Goal: Contribute content: Contribute content

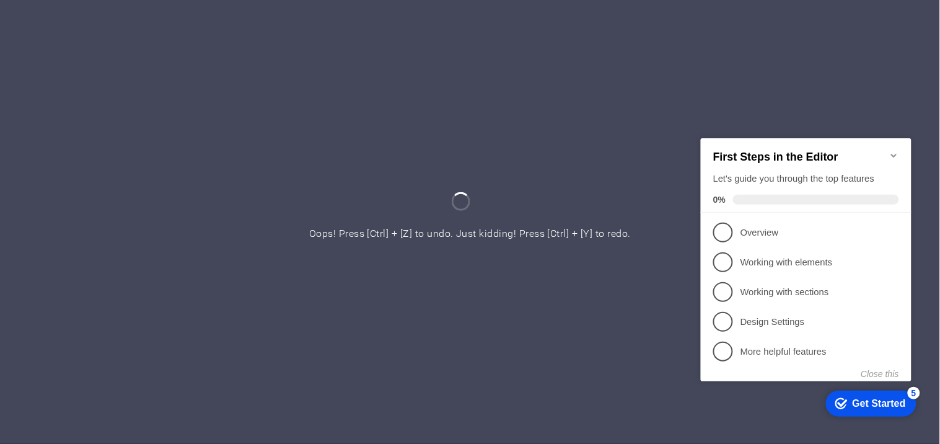
click at [606, 126] on div at bounding box center [470, 222] width 940 height 444
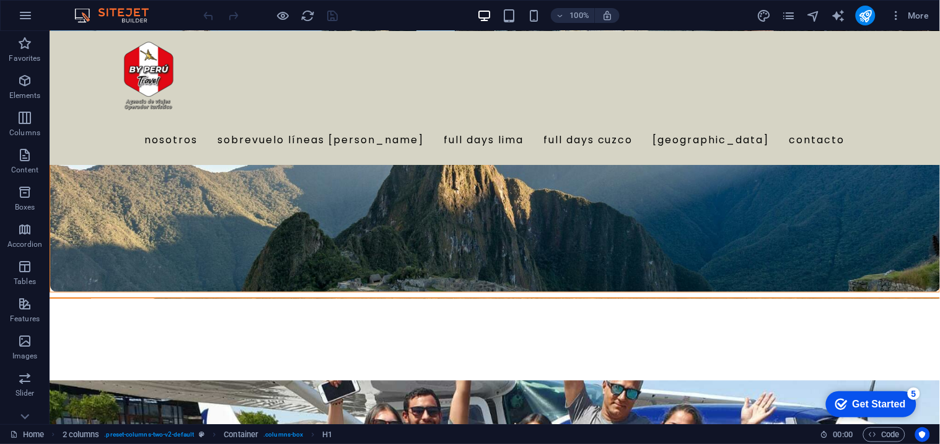
scroll to position [4067, 0]
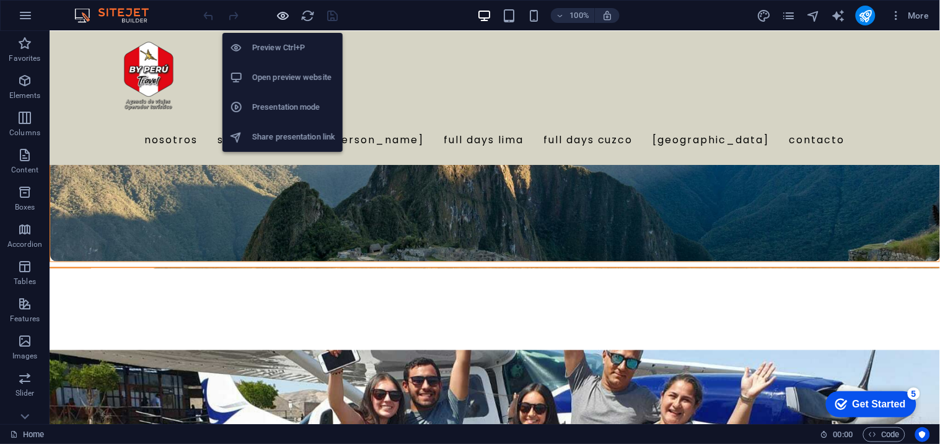
click at [283, 19] on icon "button" at bounding box center [283, 16] width 14 height 14
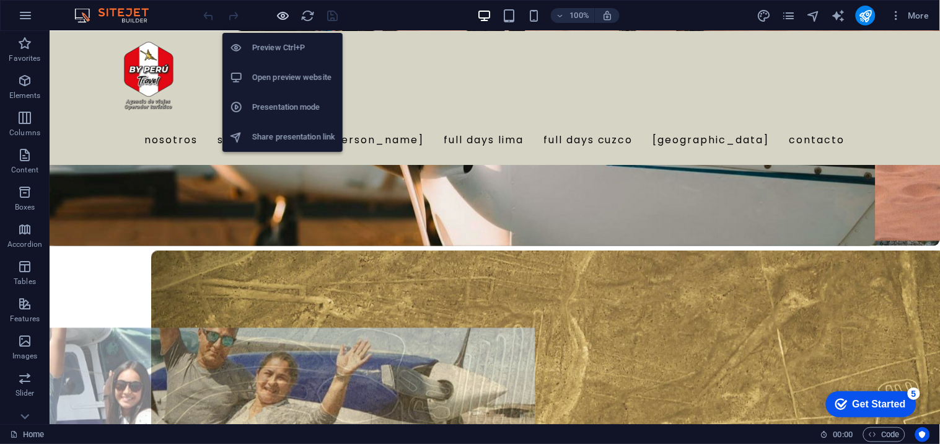
scroll to position [4098, 0]
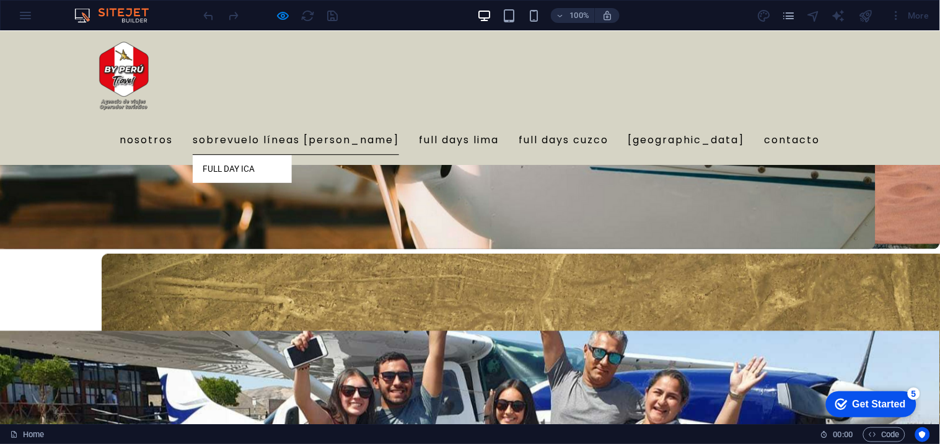
click at [376, 125] on link "Sobrevuelo líneas [PERSON_NAME]" at bounding box center [296, 140] width 206 height 30
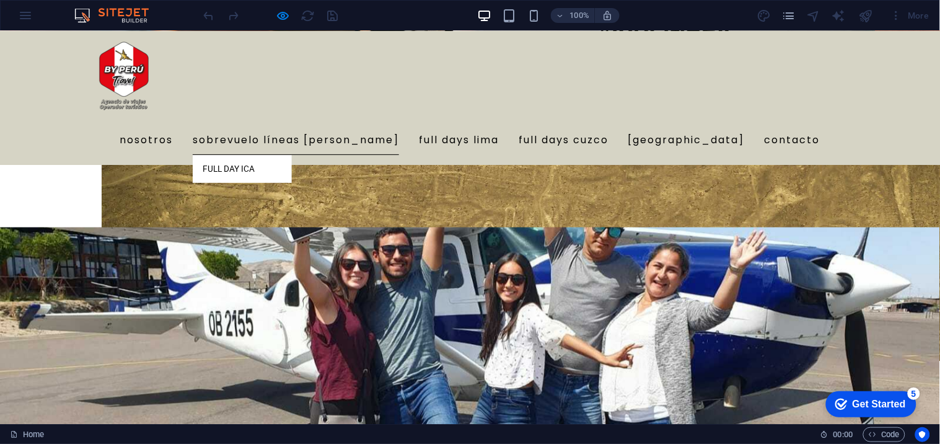
scroll to position [0, 0]
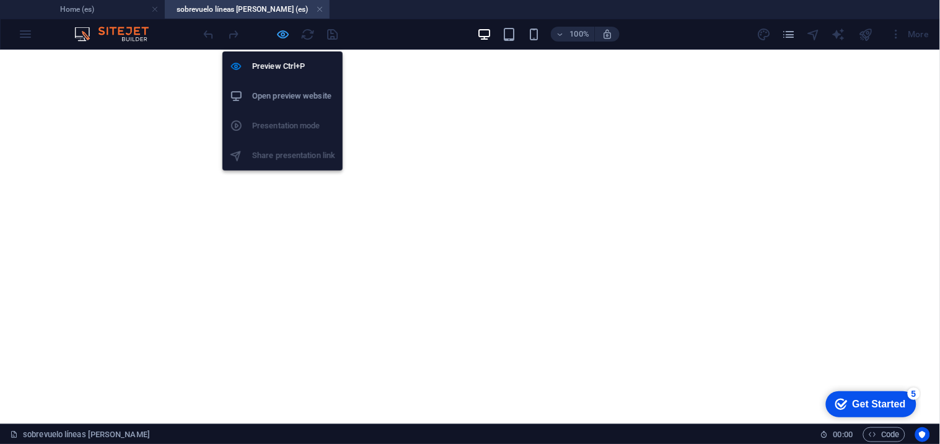
click at [281, 38] on icon "button" at bounding box center [283, 34] width 14 height 14
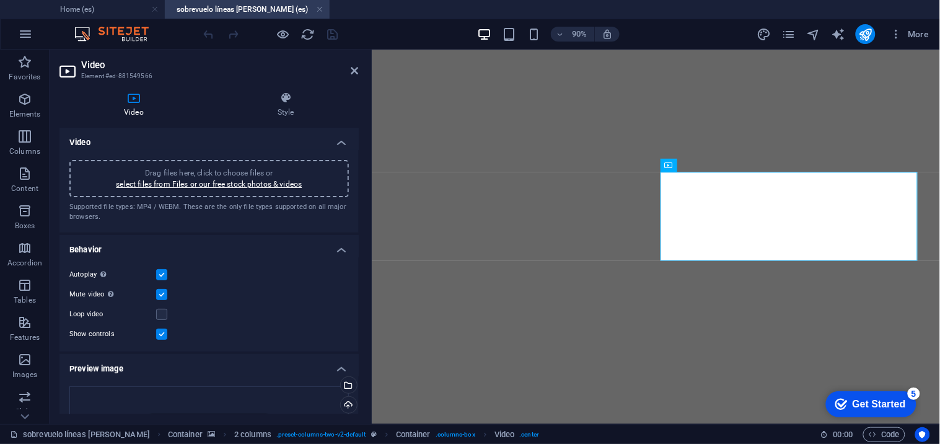
click at [277, 190] on div "Drag files here, click to choose files or select files from Files or our free s…" at bounding box center [209, 178] width 280 height 37
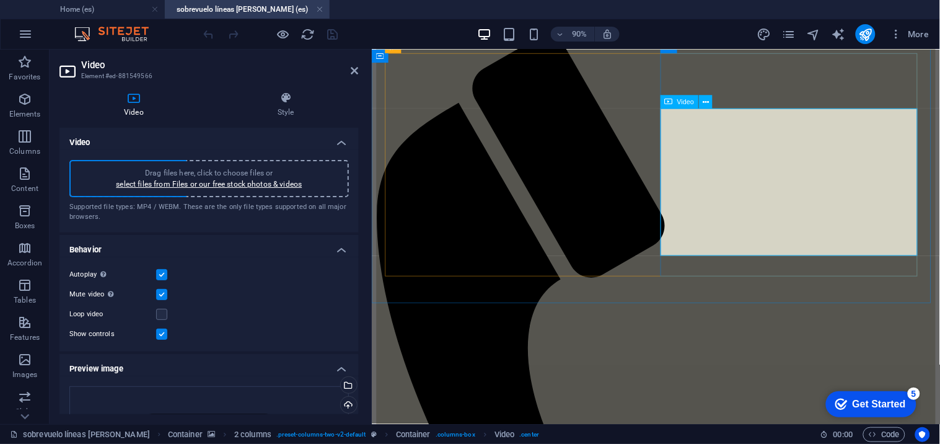
scroll to position [113, 0]
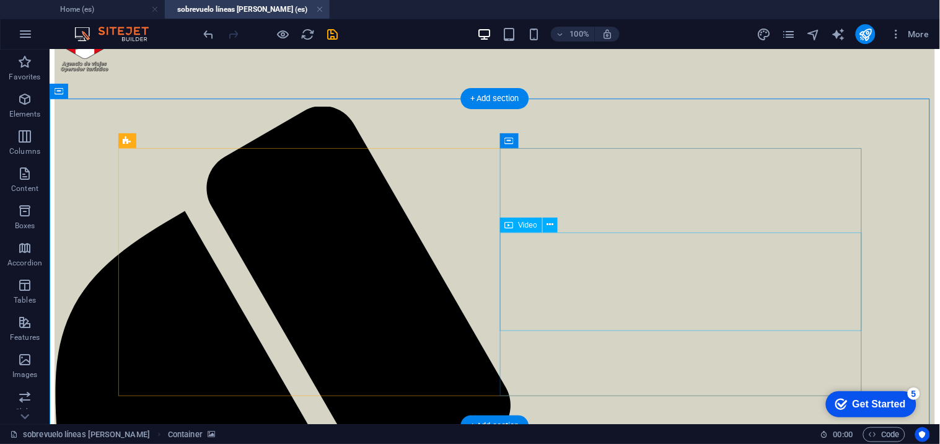
scroll to position [55, 0]
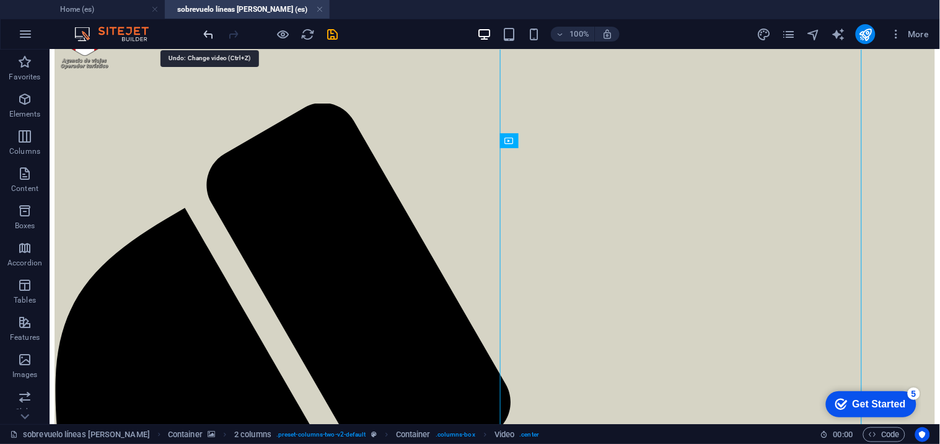
click at [214, 28] on icon "undo" at bounding box center [209, 34] width 14 height 14
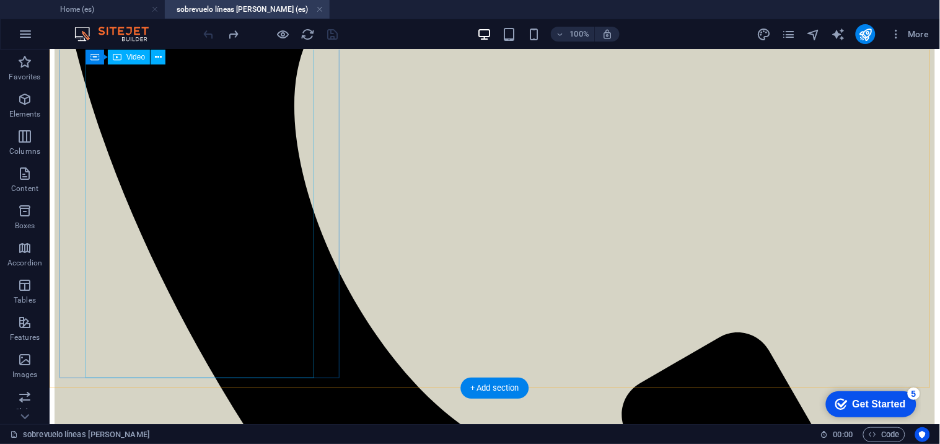
scroll to position [545, 0]
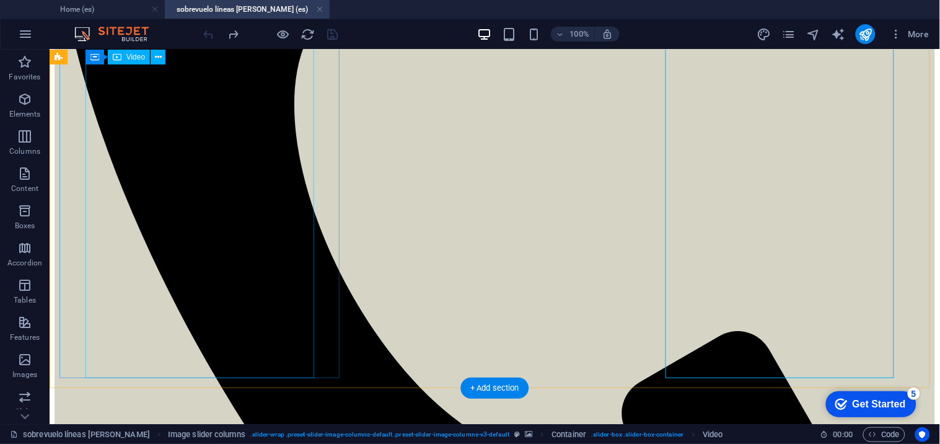
select select "%"
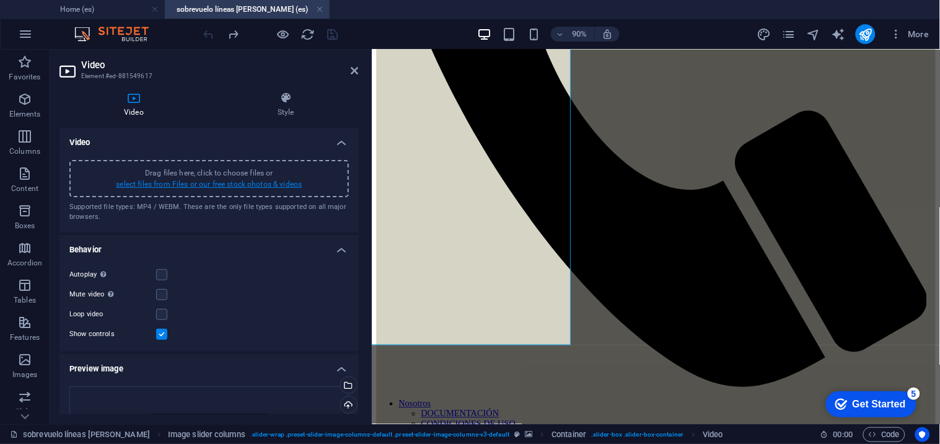
click at [275, 184] on link "select files from Files or our free stock photos & videos" at bounding box center [209, 184] width 186 height 9
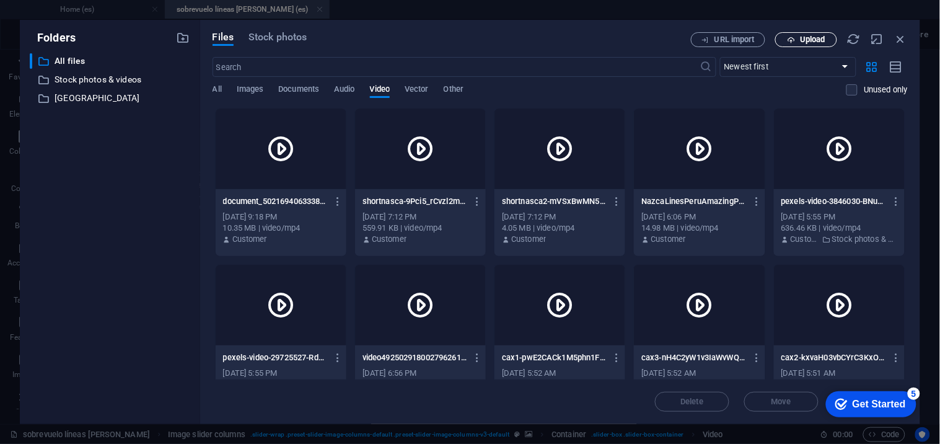
click at [806, 36] on span "Upload" at bounding box center [812, 39] width 25 height 7
click at [232, 158] on div at bounding box center [281, 148] width 131 height 81
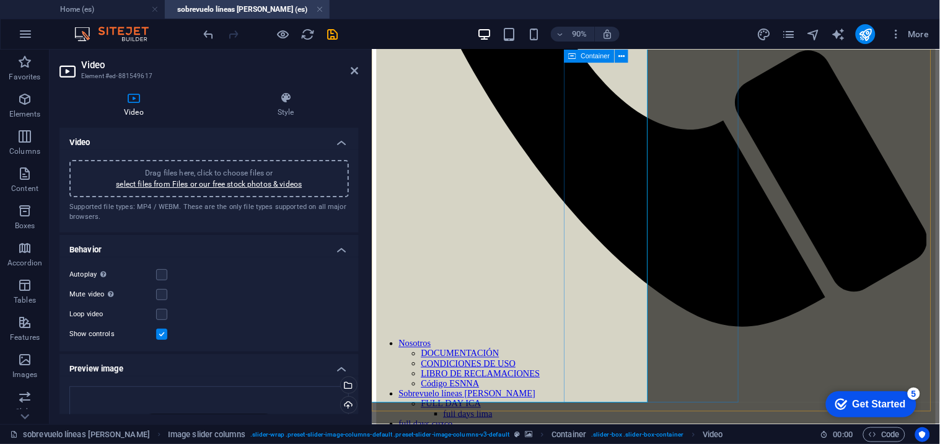
scroll to position [615, 0]
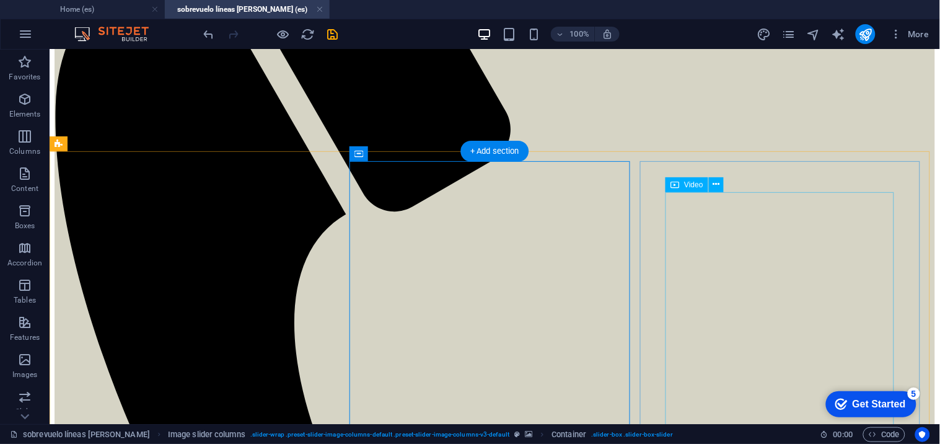
scroll to position [330, 0]
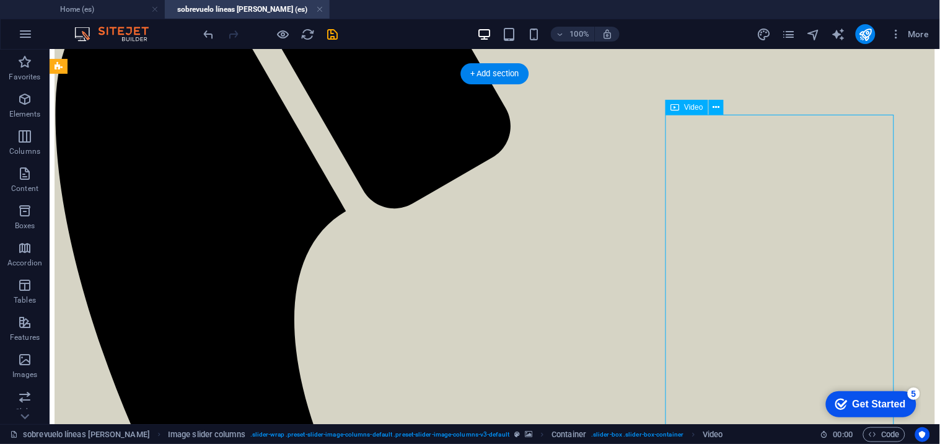
scroll to position [420, 0]
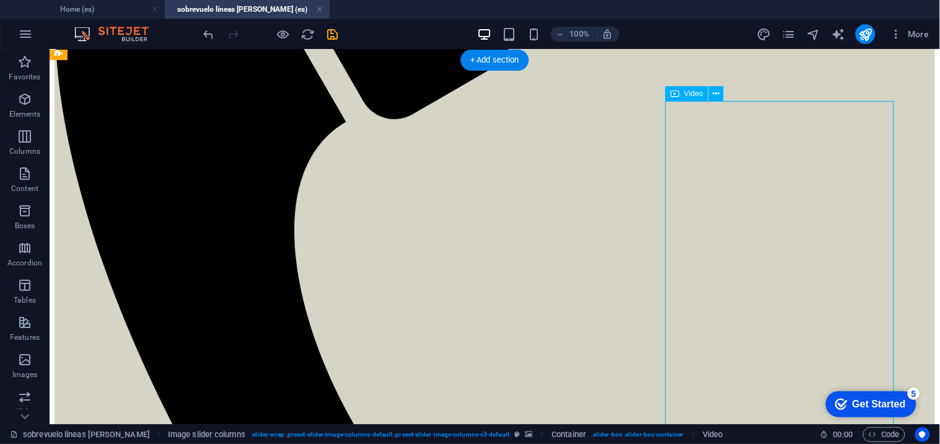
select select "%"
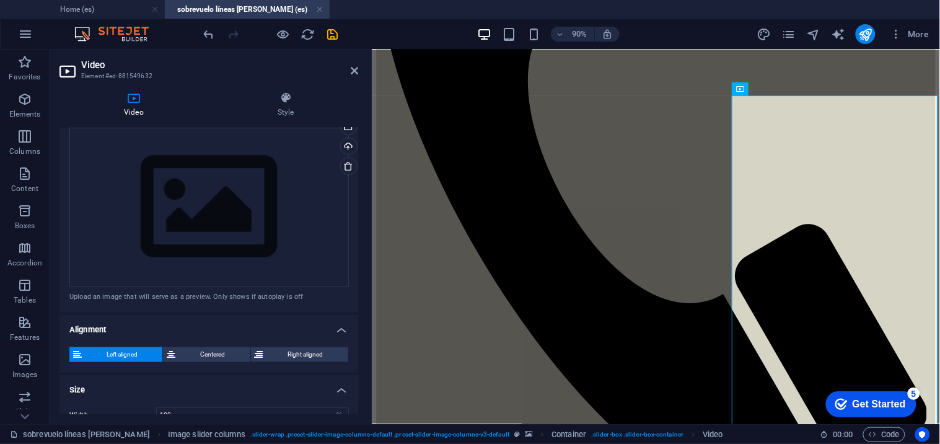
scroll to position [329, 0]
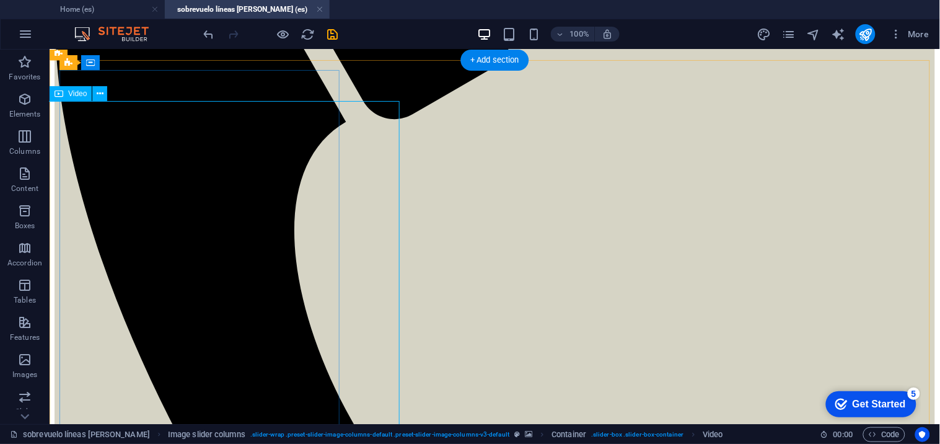
select select "%"
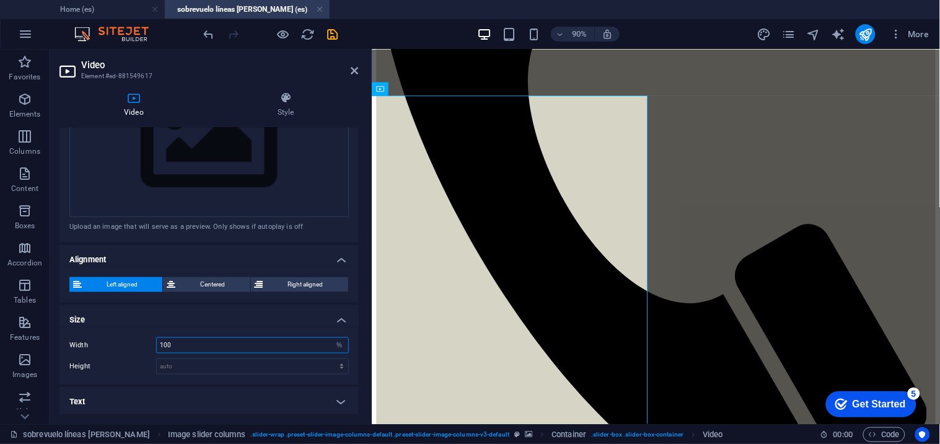
click at [198, 350] on input "100" at bounding box center [253, 345] width 192 height 15
type input "100"
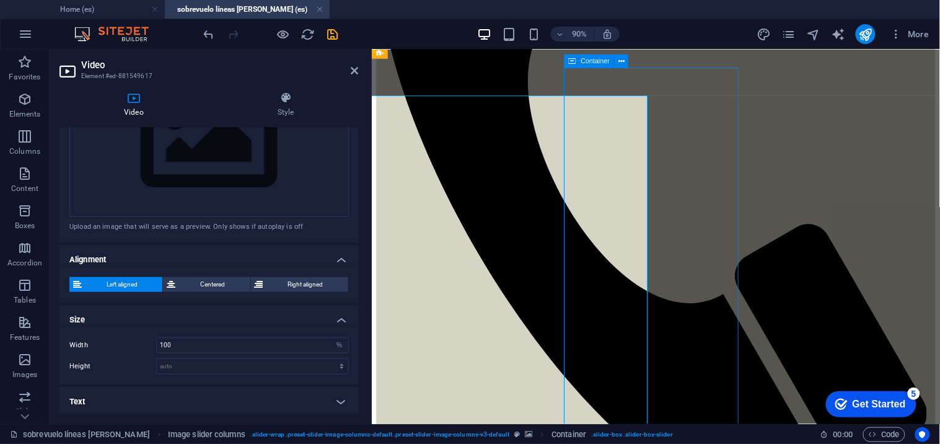
select select "region"
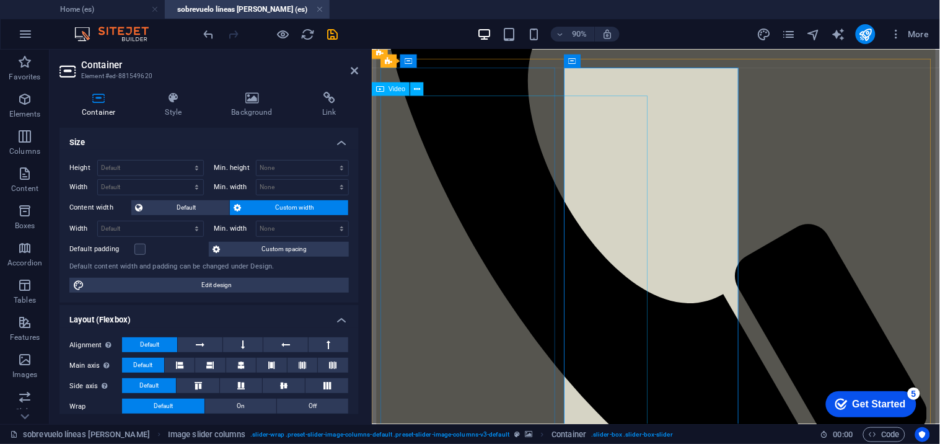
select select "%"
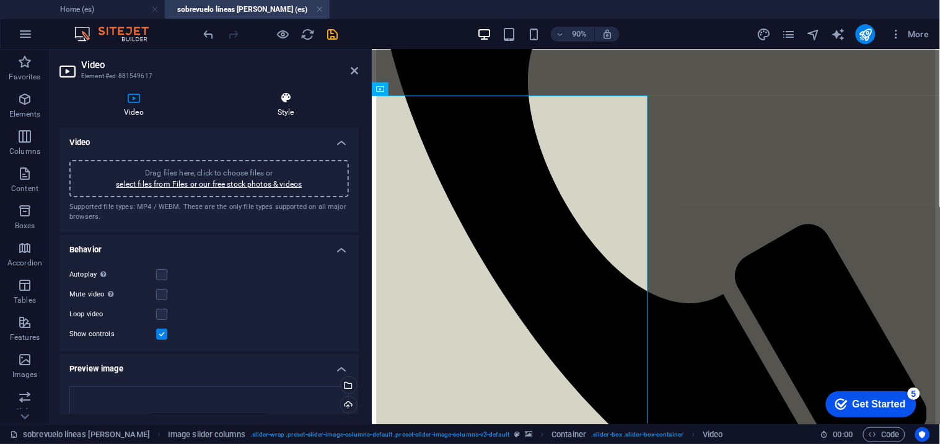
click at [278, 100] on icon at bounding box center [286, 98] width 146 height 12
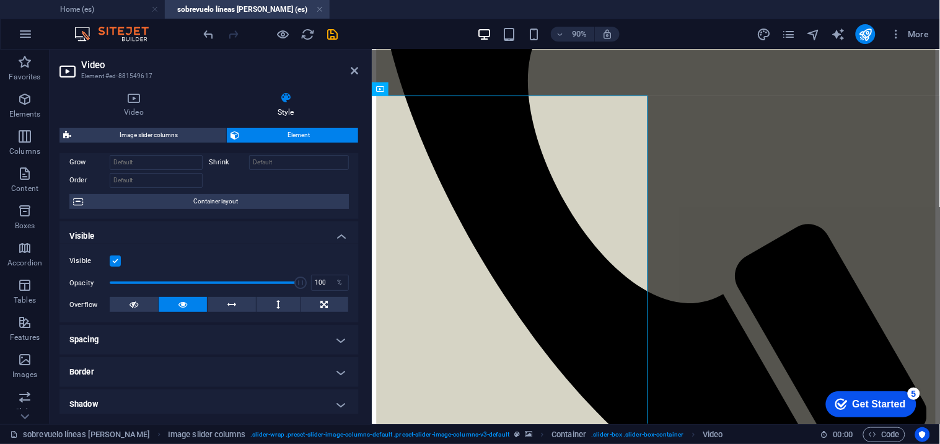
scroll to position [0, 0]
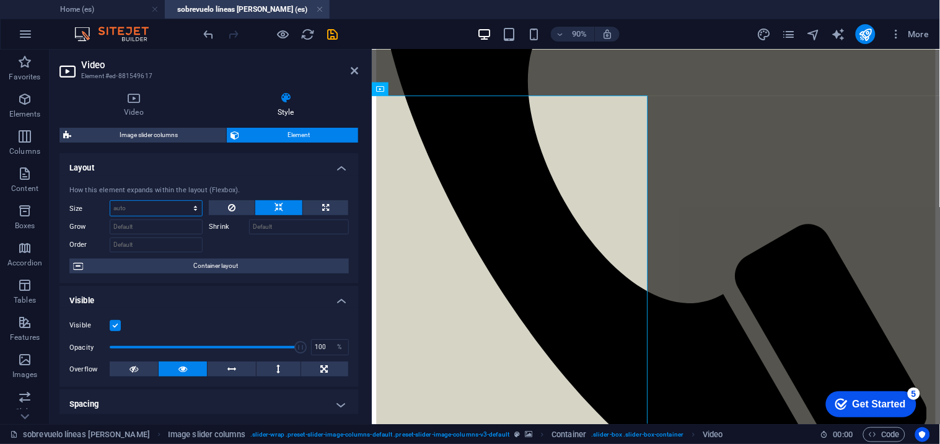
click at [139, 205] on select "Default auto px % 1/1 1/2 1/3 1/4 1/5 1/6 1/7 1/8 1/9 1/10" at bounding box center [156, 208] width 92 height 15
select select "%"
click at [183, 201] on select "Default auto px % 1/1 1/2 1/3 1/4 1/5 1/6 1/7 1/8 1/9 1/10" at bounding box center [156, 208] width 92 height 15
type input "100"
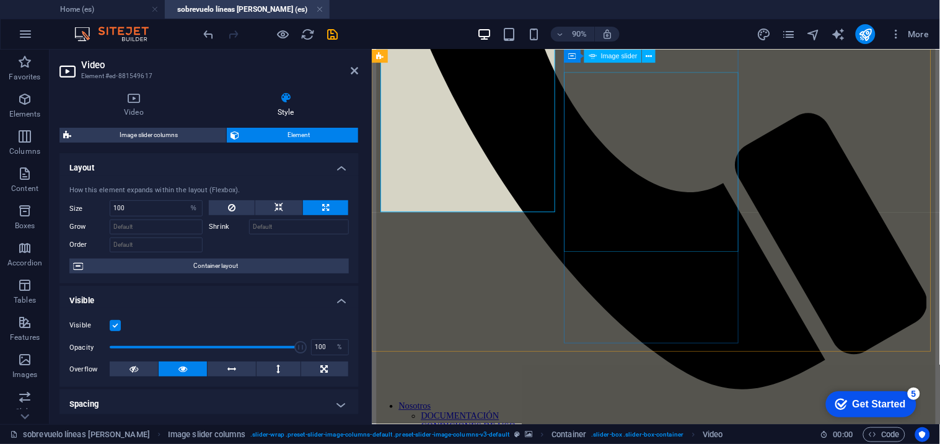
scroll to position [531, 0]
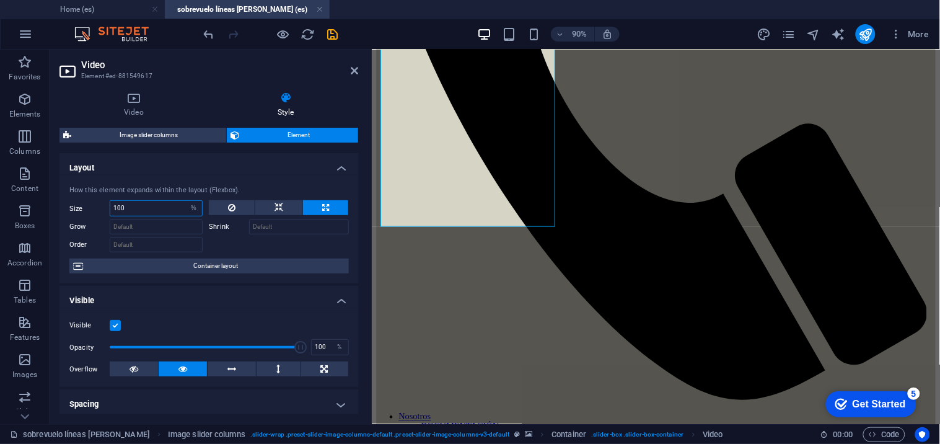
click at [149, 208] on input "100" at bounding box center [156, 208] width 92 height 15
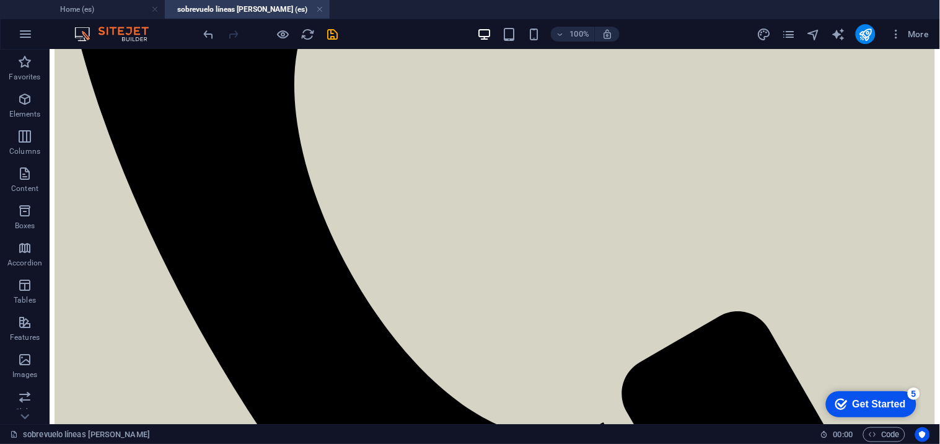
scroll to position [567, 0]
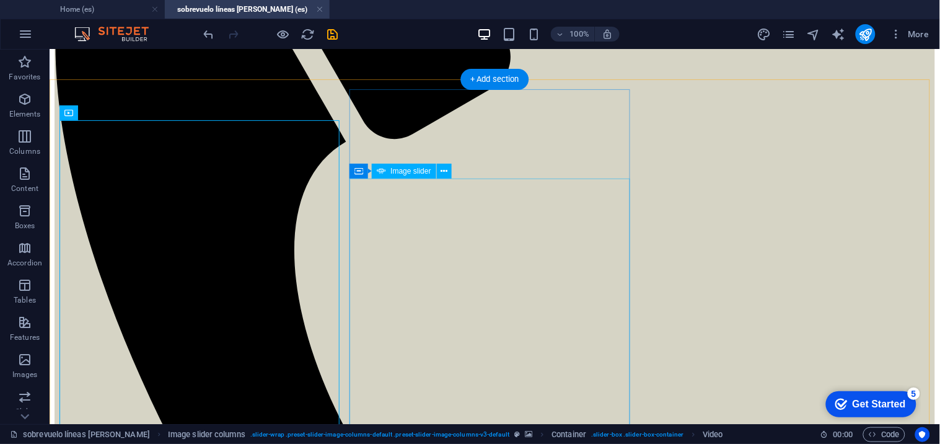
scroll to position [340, 0]
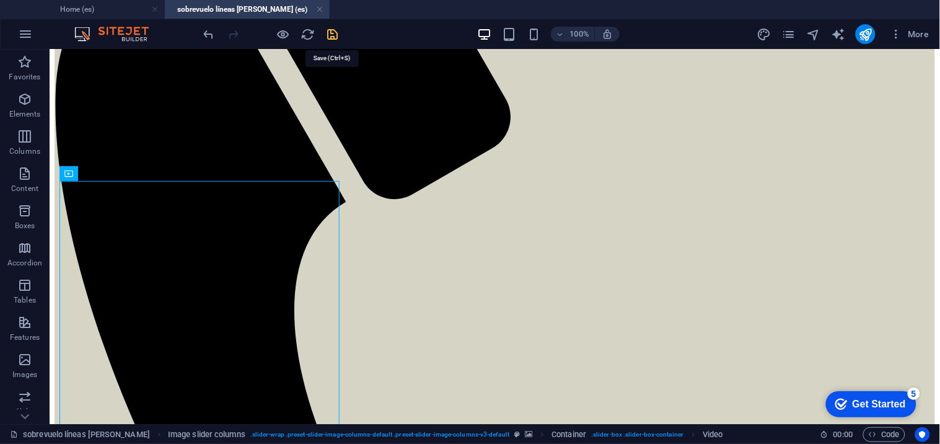
click at [327, 29] on icon "save" at bounding box center [333, 34] width 14 height 14
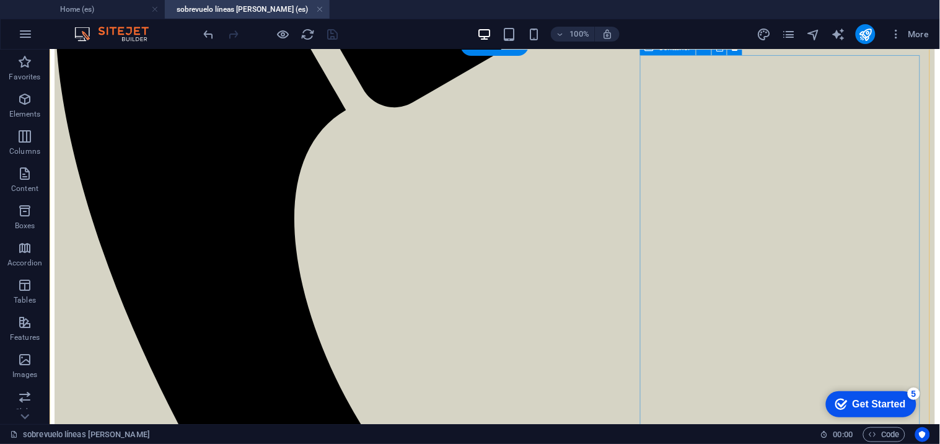
scroll to position [436, 0]
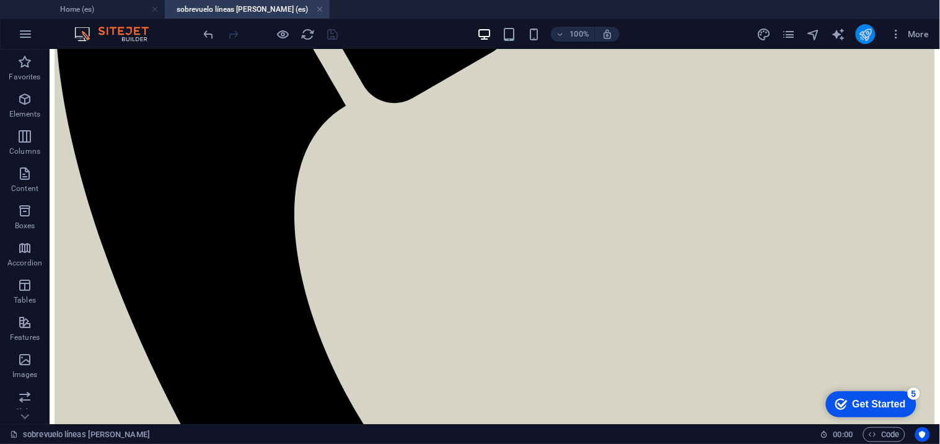
click at [857, 35] on button "publish" at bounding box center [866, 34] width 20 height 20
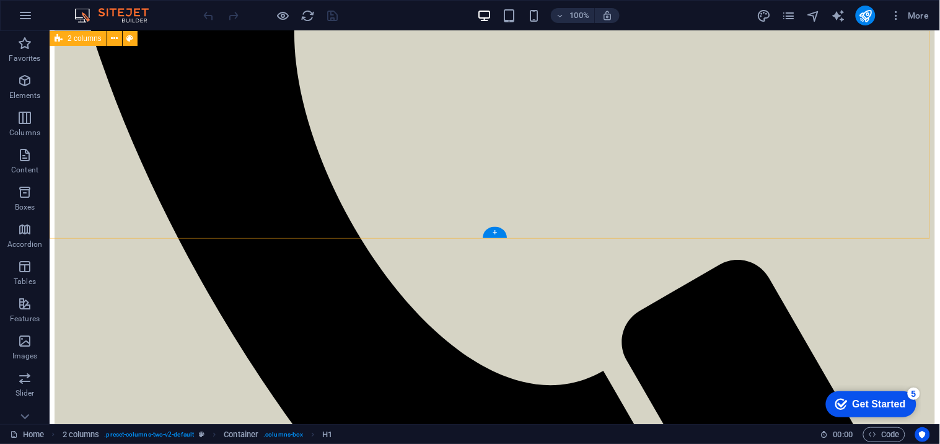
scroll to position [599, 0]
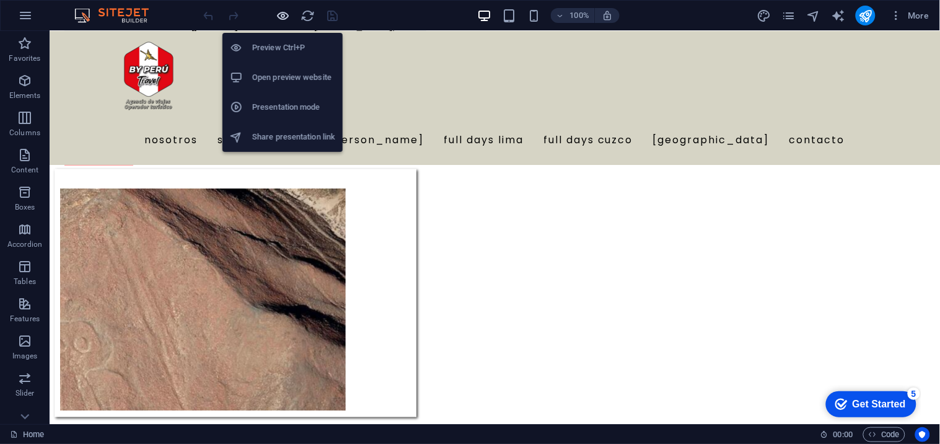
click at [289, 14] on icon "button" at bounding box center [283, 16] width 14 height 14
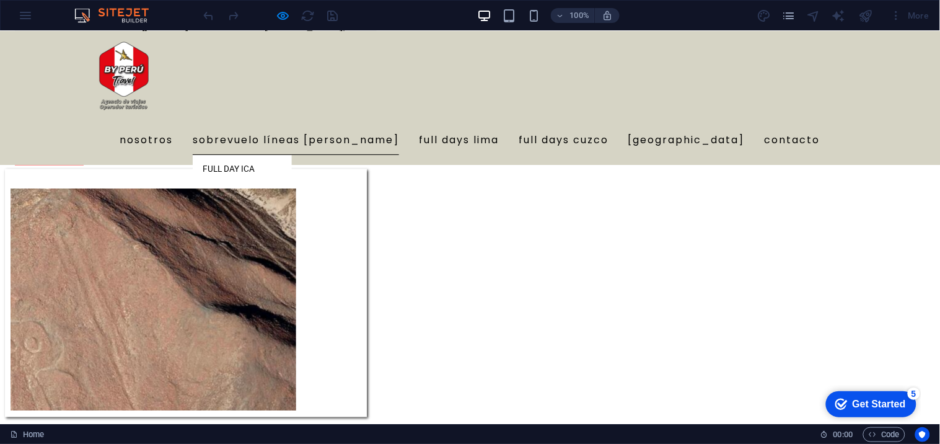
click at [356, 125] on link "Sobrevuelo líneas [PERSON_NAME]" at bounding box center [296, 140] width 206 height 30
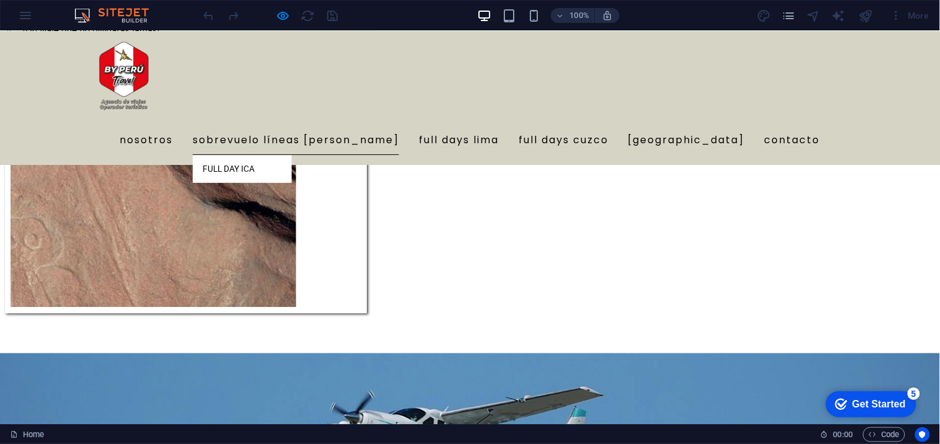
scroll to position [0, 0]
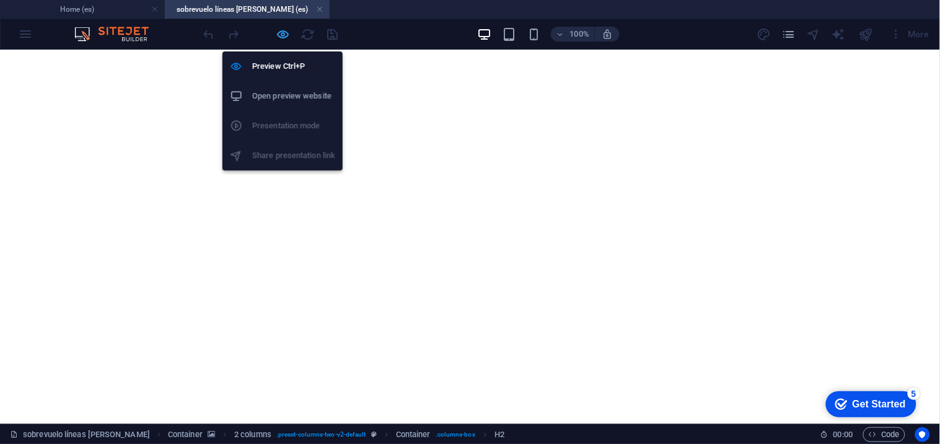
click at [286, 37] on icon "button" at bounding box center [283, 34] width 14 height 14
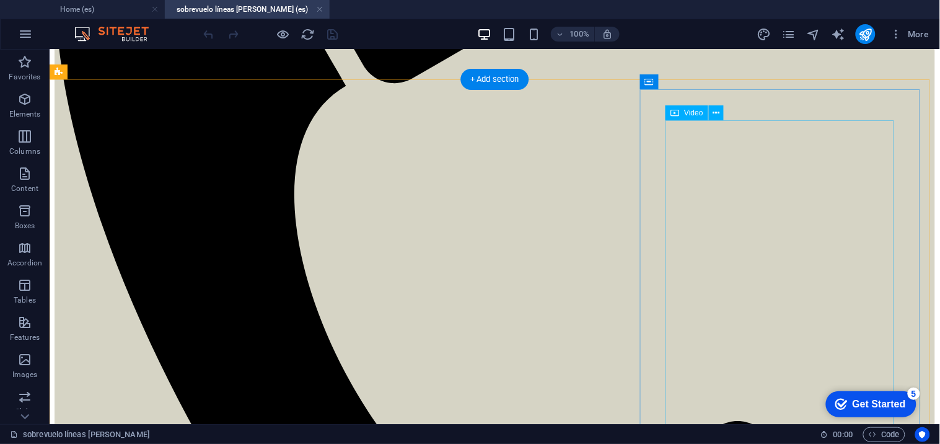
scroll to position [457, 0]
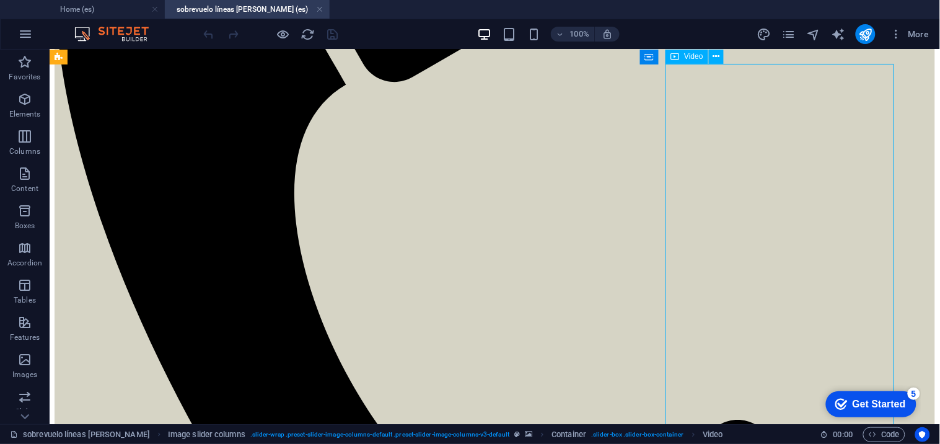
select select "%"
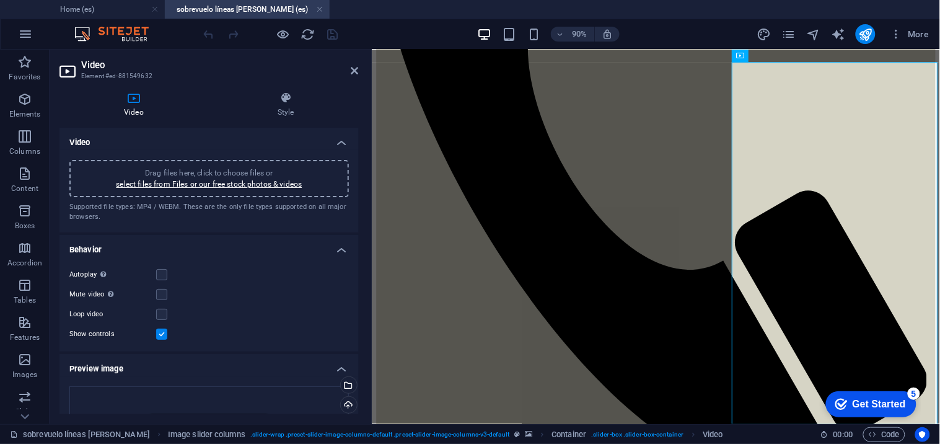
click at [262, 189] on div "Drag files here, click to choose files or select files from Files or our free s…" at bounding box center [209, 178] width 280 height 37
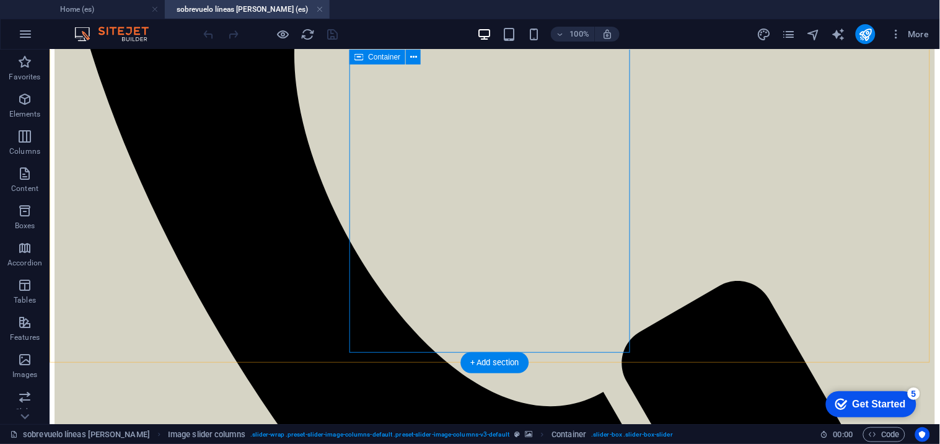
scroll to position [596, 0]
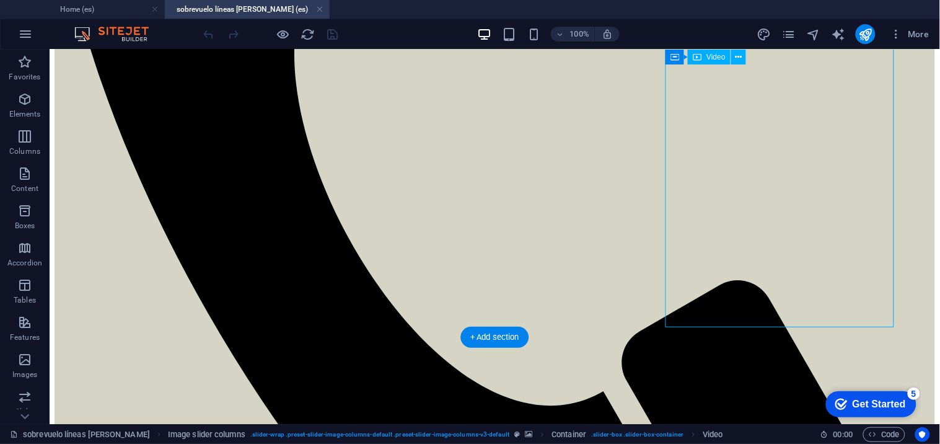
select select "%"
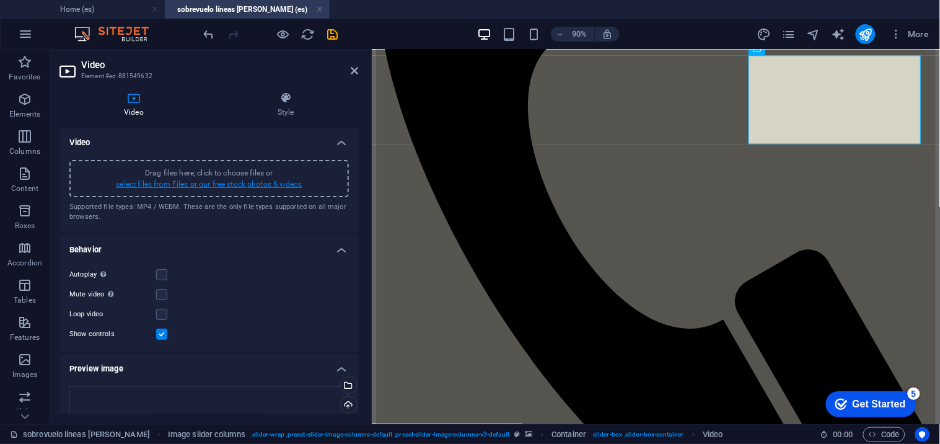
scroll to position [312, 0]
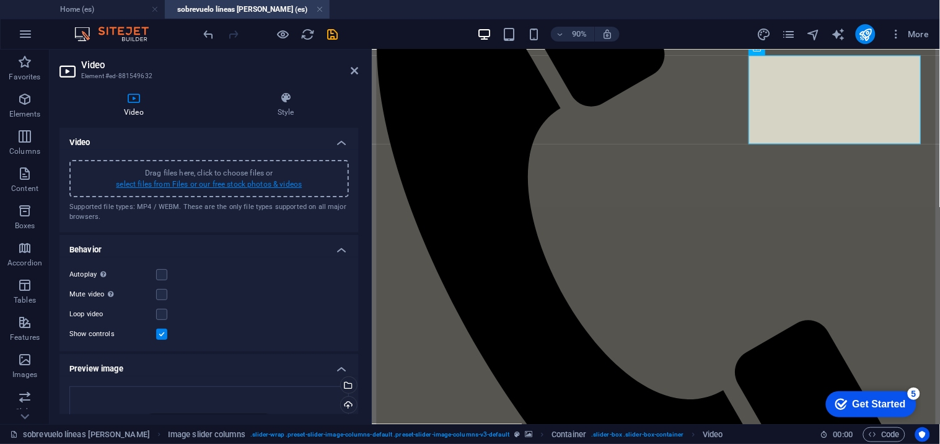
click at [293, 186] on link "select files from Files or our free stock photos & videos" at bounding box center [209, 184] width 186 height 9
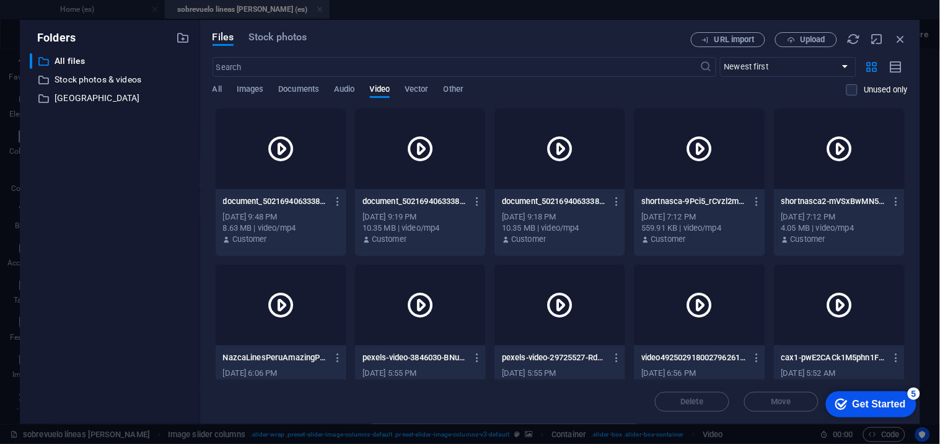
click at [823, 19] on div "Folders ​ All files All files ​ Stock photos & videos Stock photos & videos ​ c…" at bounding box center [470, 222] width 940 height 444
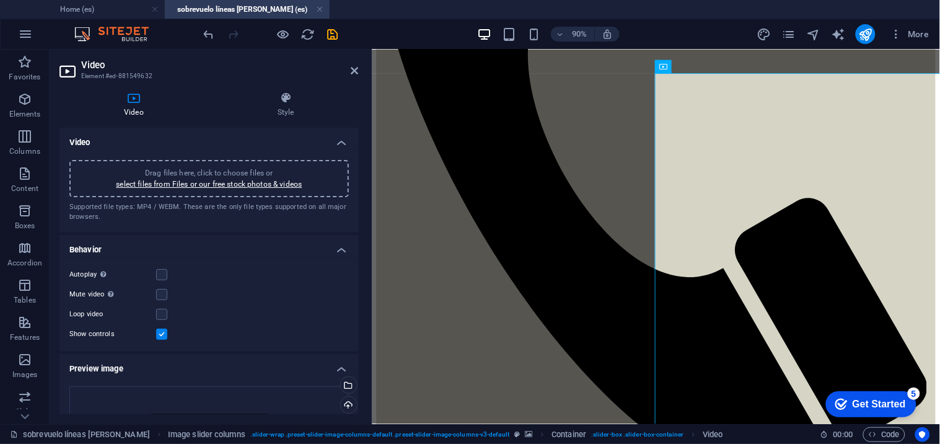
scroll to position [449, 0]
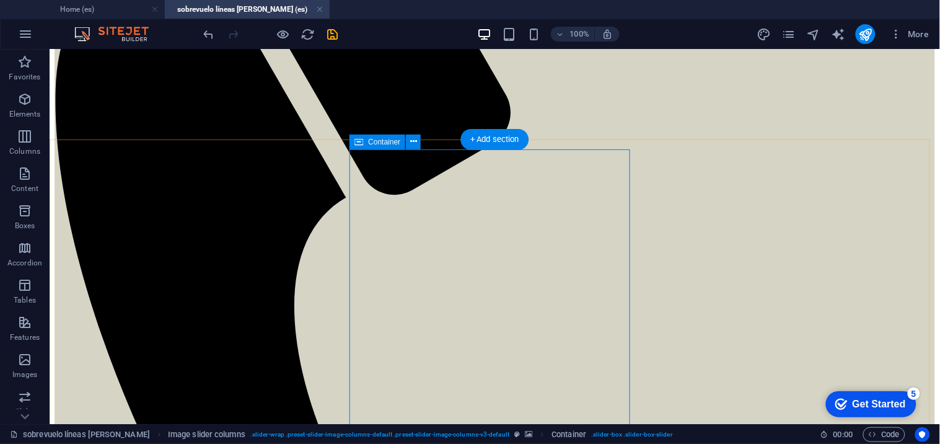
scroll to position [345, 0]
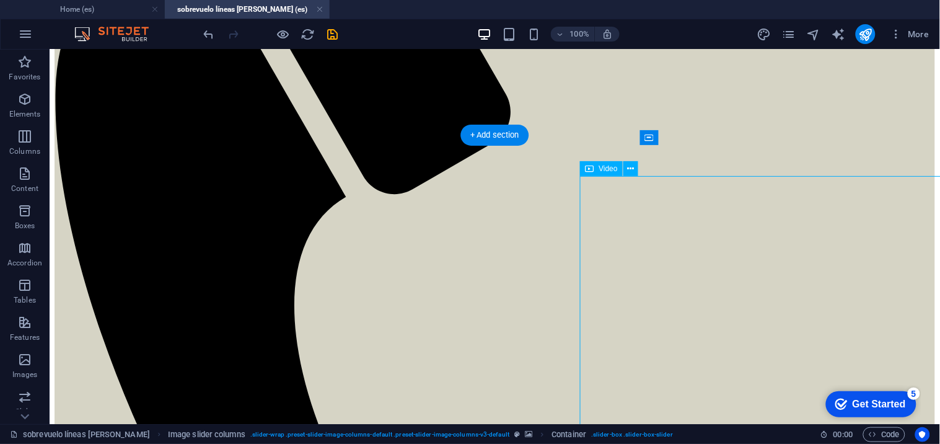
select select "%"
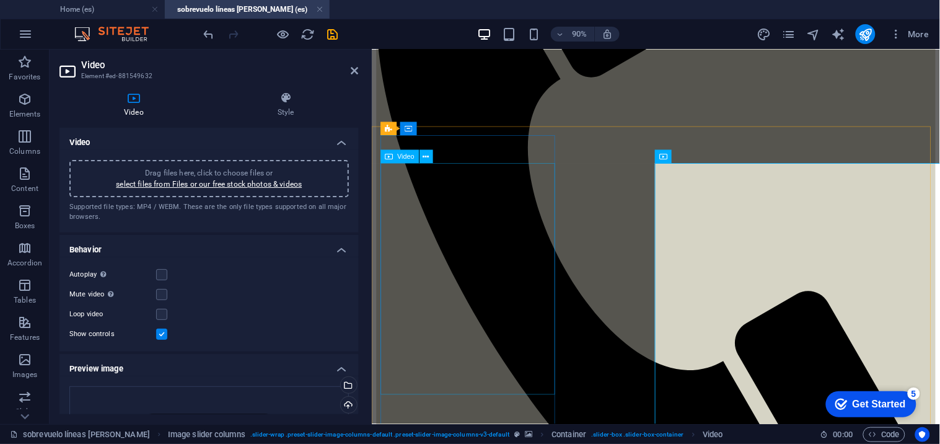
click at [348, 280] on div "Autoplay Autoplay is only available if muted is checked Mute video Autoplay wil…" at bounding box center [209, 304] width 299 height 94
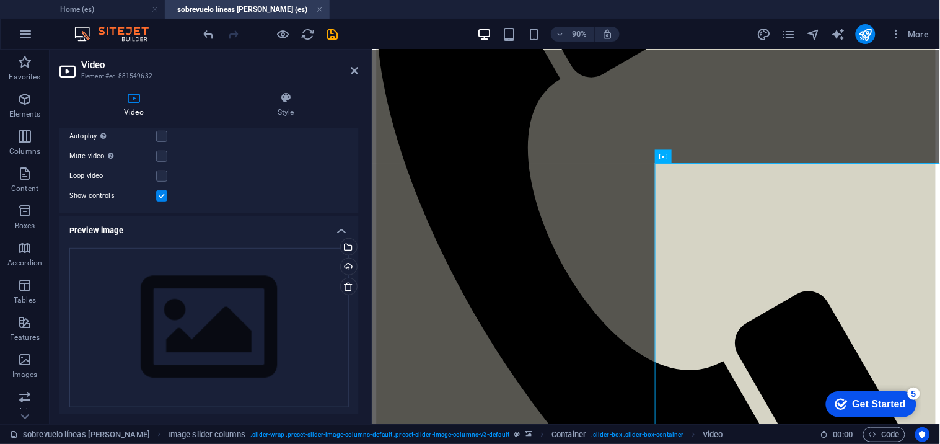
scroll to position [139, 0]
click at [276, 108] on h4 "Style" at bounding box center [286, 105] width 146 height 26
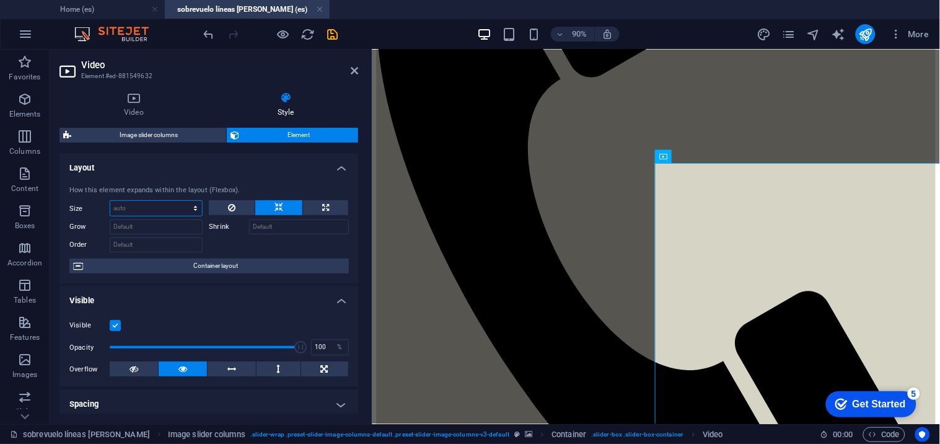
click at [183, 206] on select "Default auto px % 1/1 1/2 1/3 1/4 1/5 1/6 1/7 1/8 1/9 1/10" at bounding box center [156, 208] width 92 height 15
select select "%"
click at [183, 201] on select "Default auto px % 1/1 1/2 1/3 1/4 1/5 1/6 1/7 1/8 1/9 1/10" at bounding box center [156, 208] width 92 height 15
type input "100"
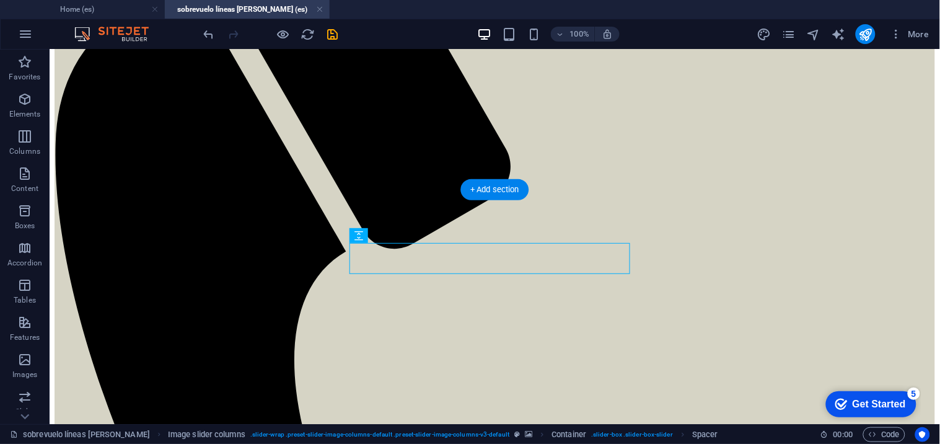
scroll to position [224, 0]
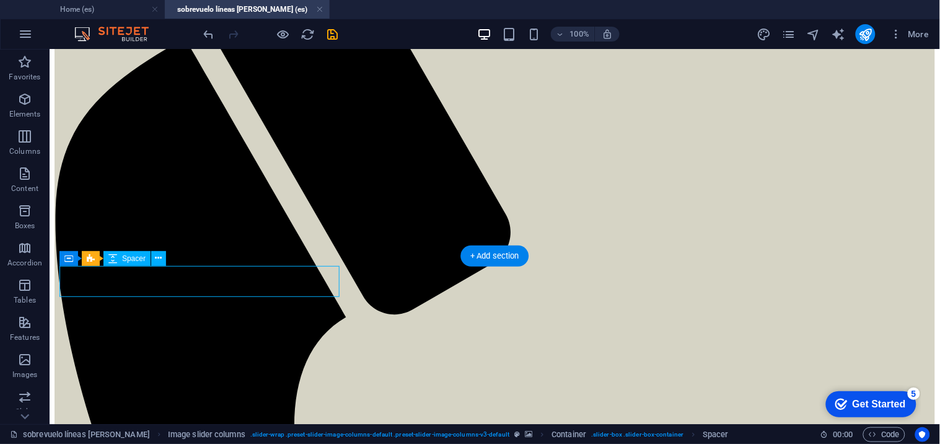
select select "px"
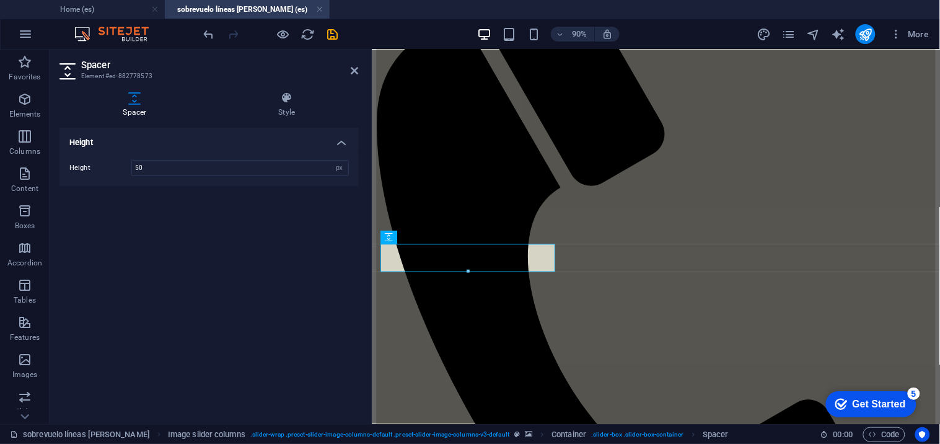
click at [319, 220] on div "Height Height 50 px rem vh vw" at bounding box center [209, 271] width 299 height 286
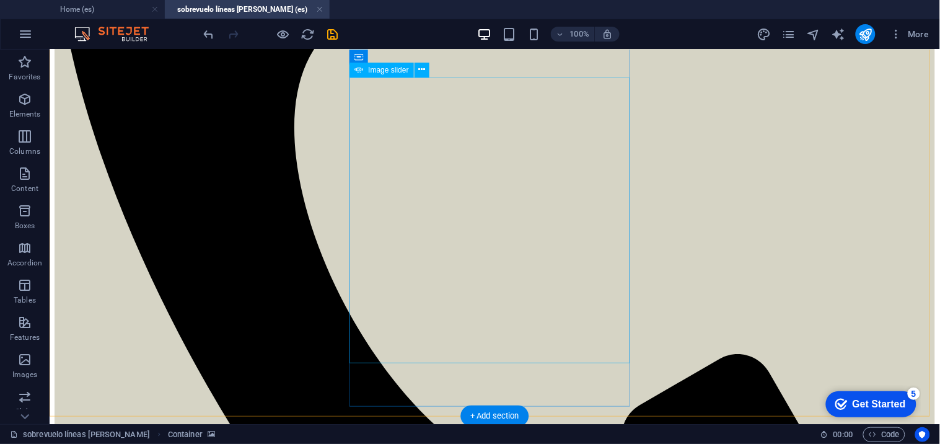
scroll to position [536, 0]
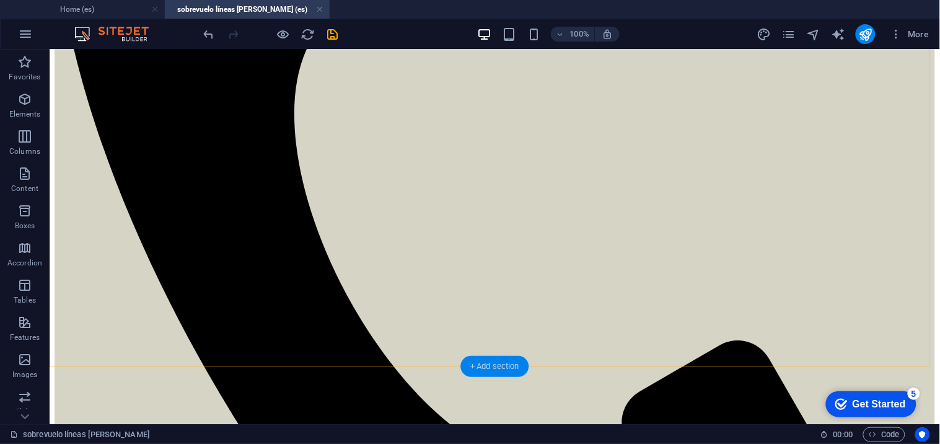
click at [474, 367] on div "+ Add section" at bounding box center [495, 366] width 69 height 21
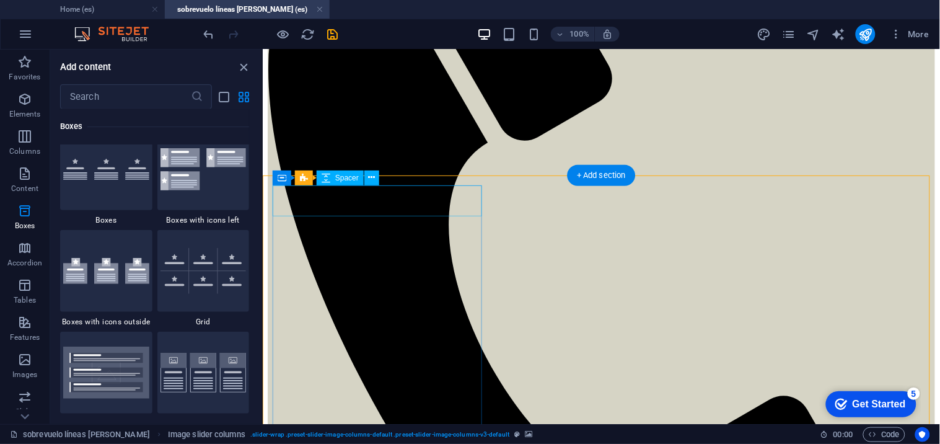
scroll to position [323, 0]
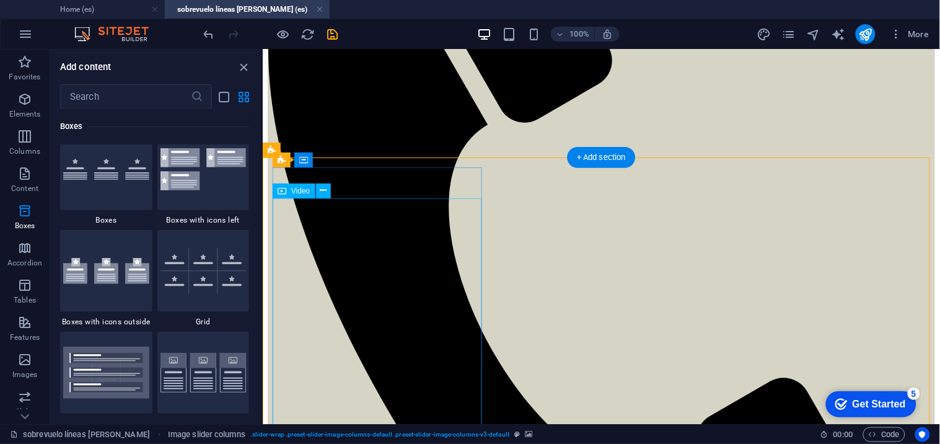
select select "%"
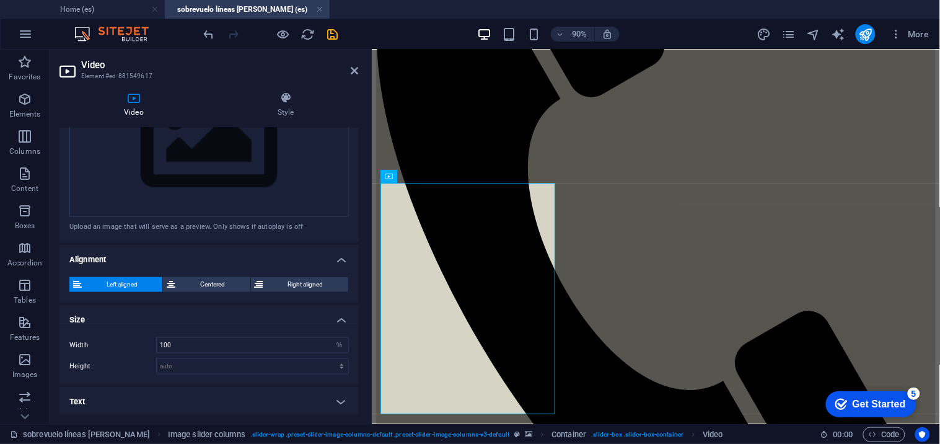
scroll to position [329, 0]
click at [239, 391] on h4 "Text" at bounding box center [209, 402] width 299 height 30
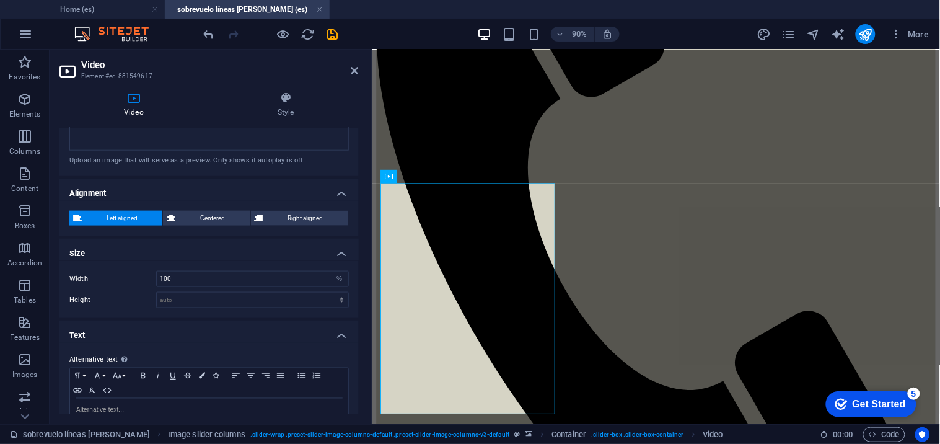
scroll to position [425, 0]
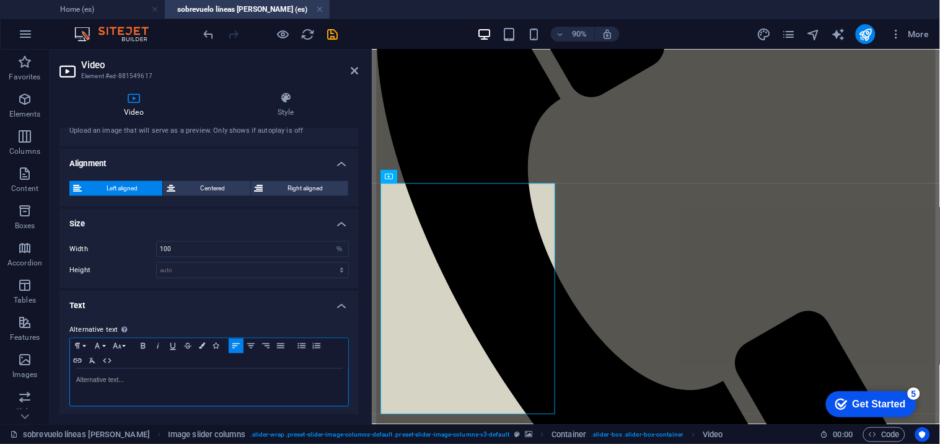
click at [205, 369] on div at bounding box center [209, 387] width 278 height 37
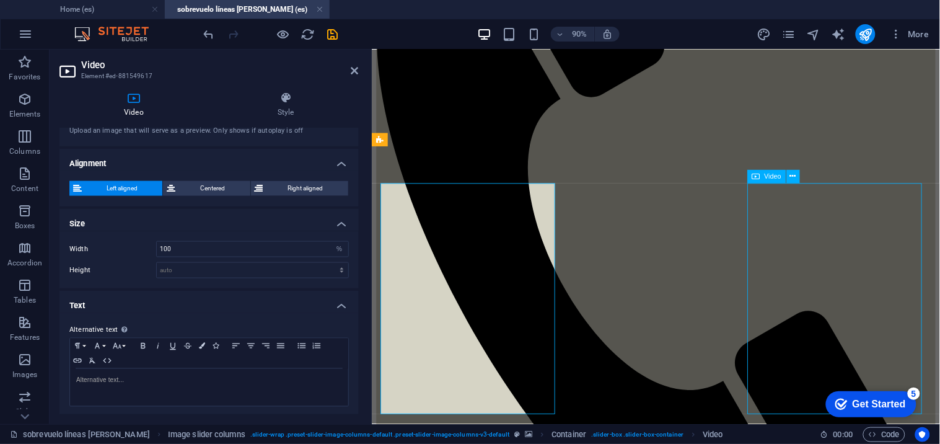
select select "%"
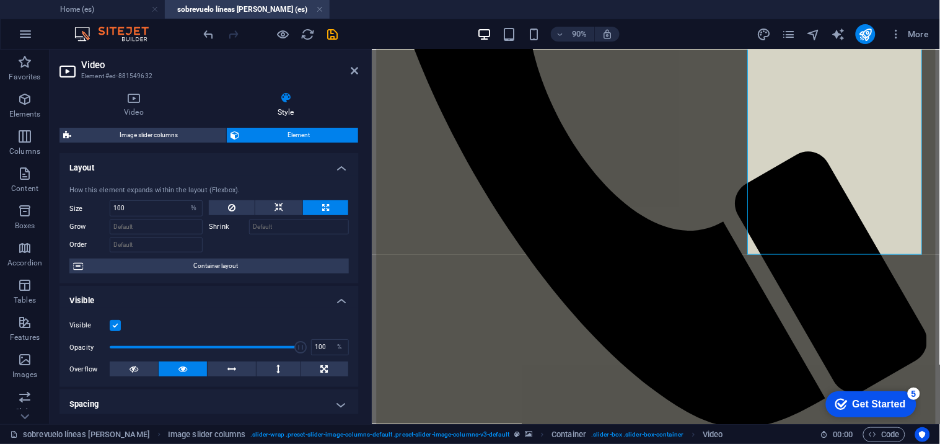
scroll to position [262, 0]
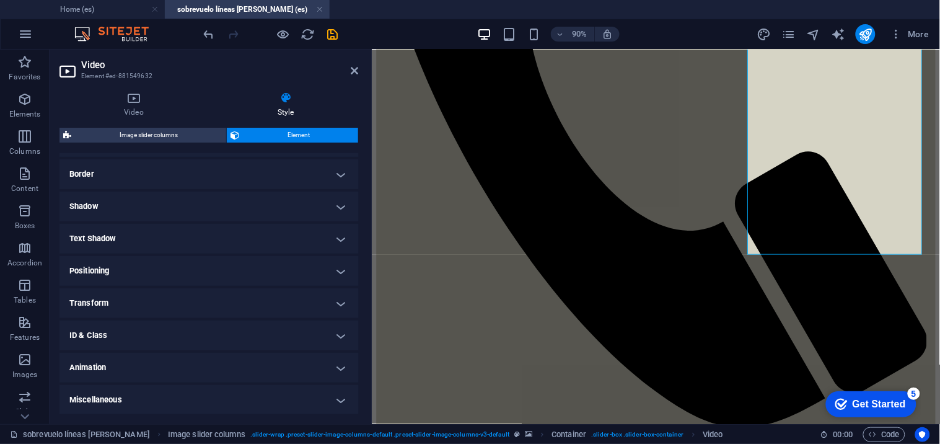
click at [199, 245] on h4 "Text Shadow" at bounding box center [209, 239] width 299 height 30
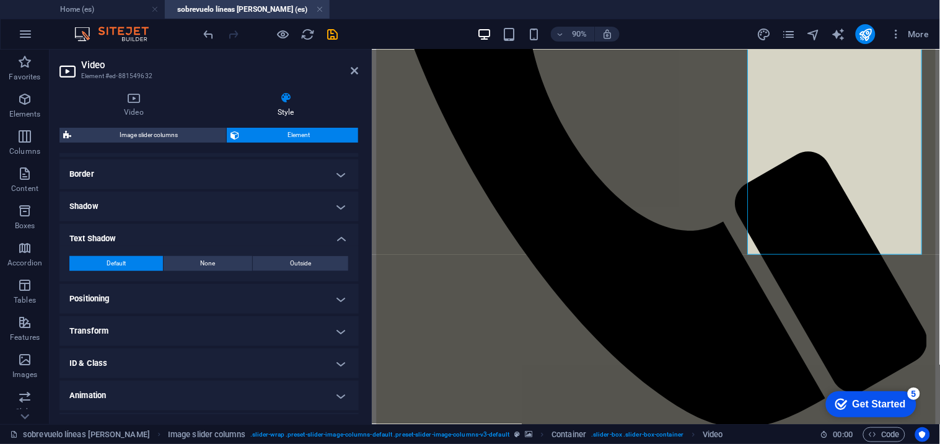
scroll to position [0, 0]
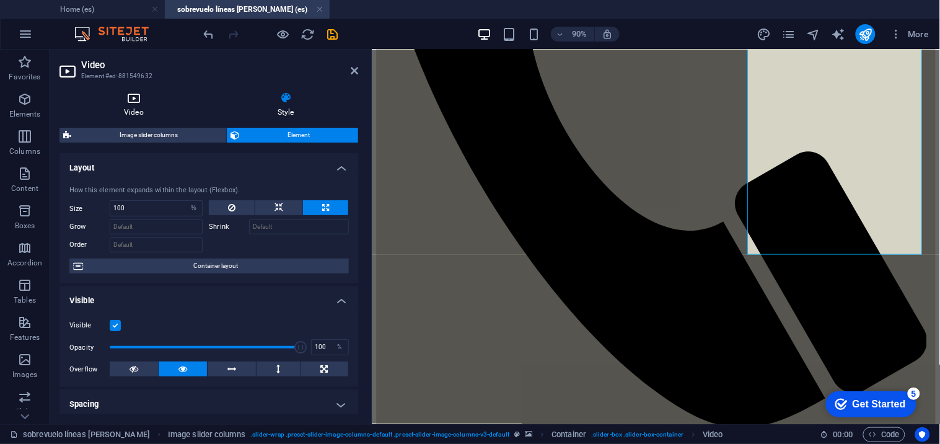
click at [137, 112] on h4 "Video" at bounding box center [137, 105] width 154 height 26
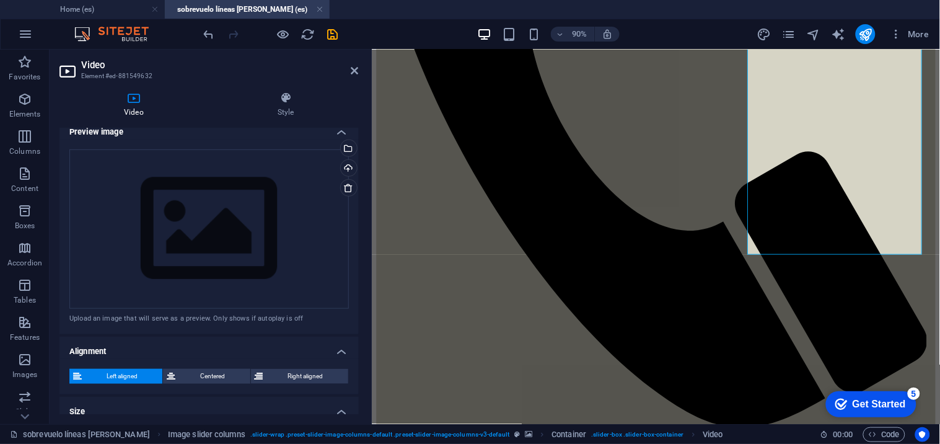
scroll to position [329, 0]
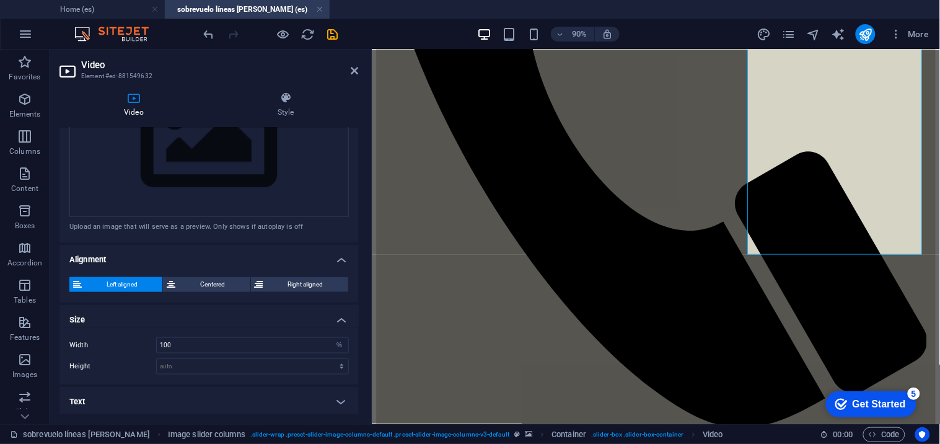
click at [252, 403] on h4 "Text" at bounding box center [209, 402] width 299 height 30
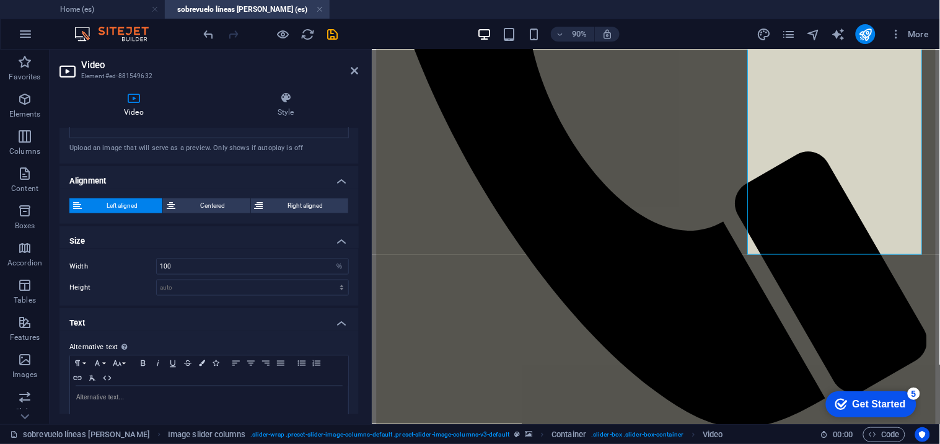
scroll to position [425, 0]
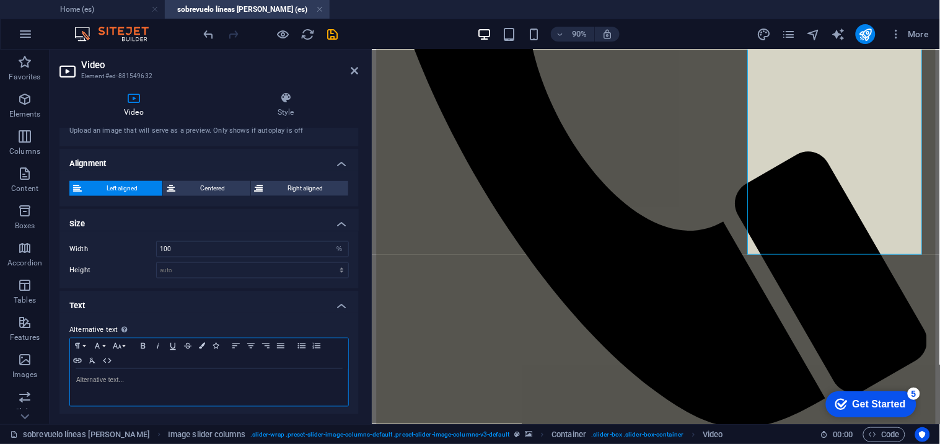
click at [213, 383] on p at bounding box center [209, 380] width 266 height 11
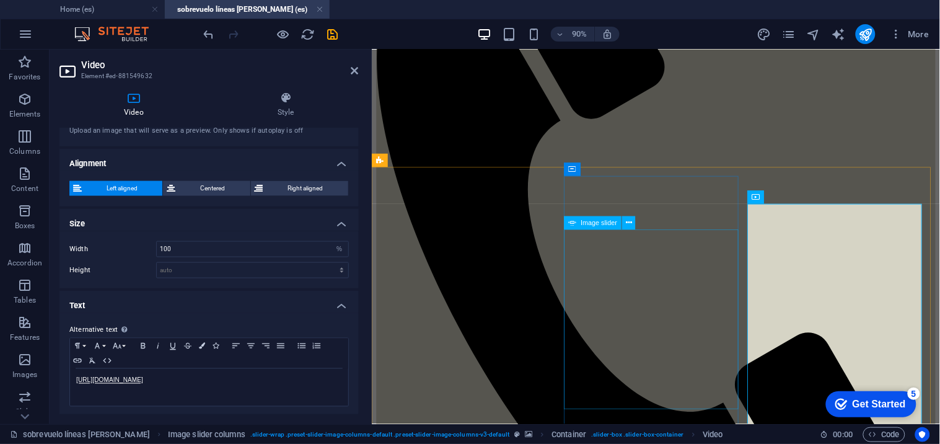
scroll to position [300, 0]
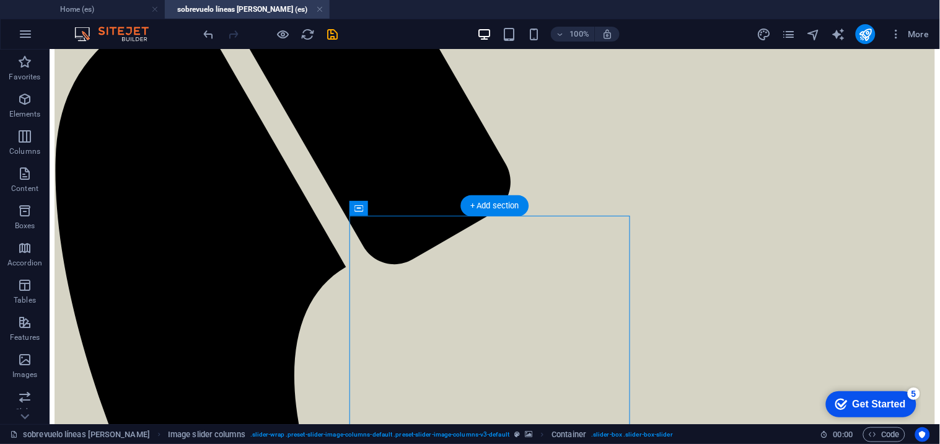
scroll to position [274, 0]
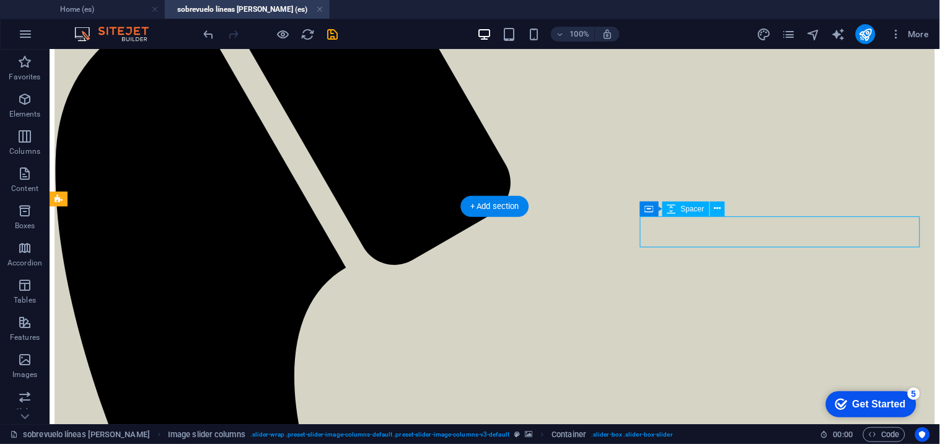
select select "px"
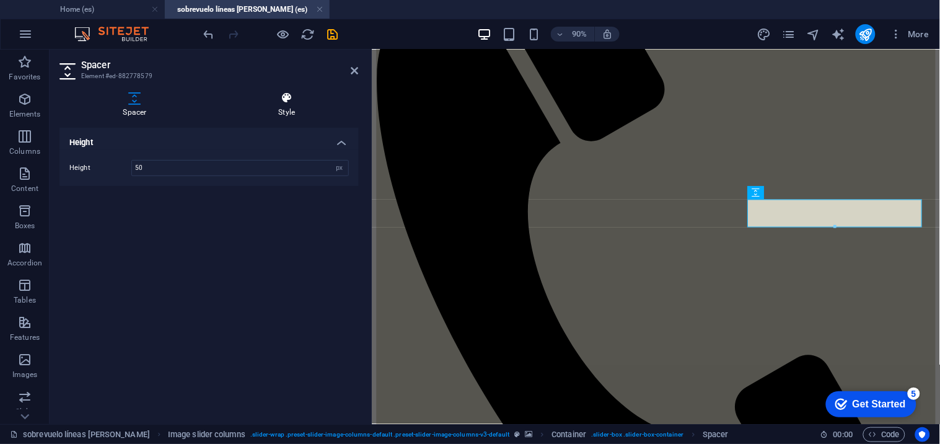
click at [265, 99] on icon at bounding box center [287, 98] width 144 height 12
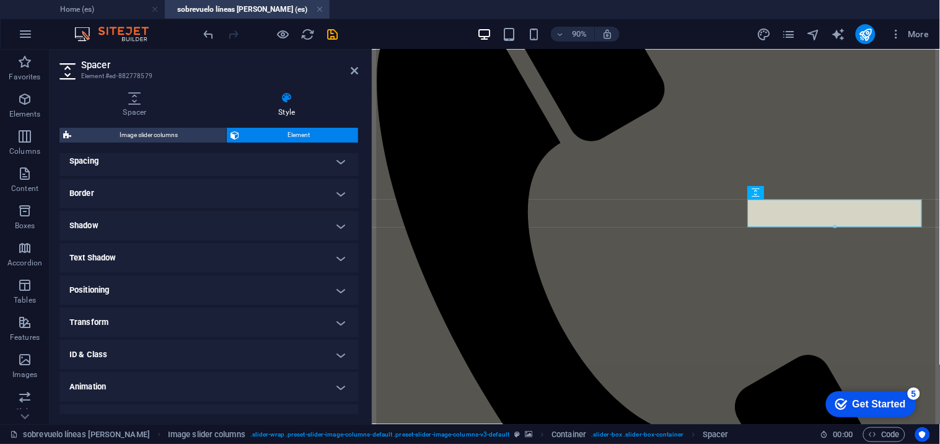
scroll to position [224, 0]
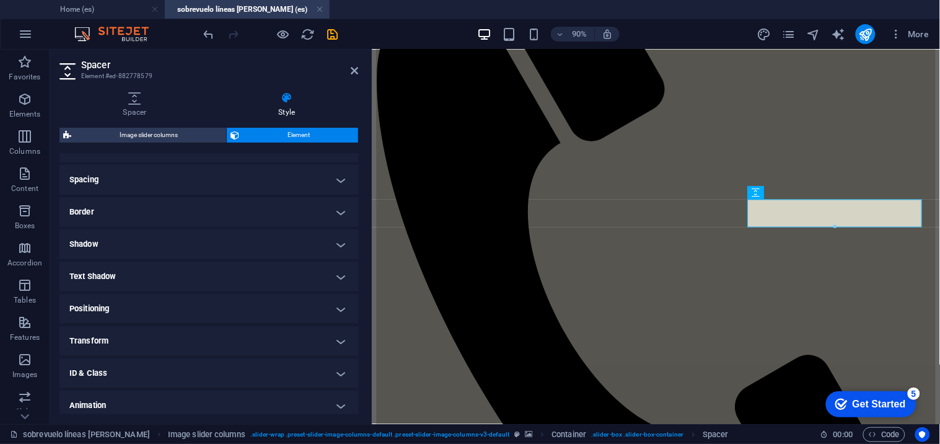
click at [146, 273] on h4 "Text Shadow" at bounding box center [209, 277] width 299 height 30
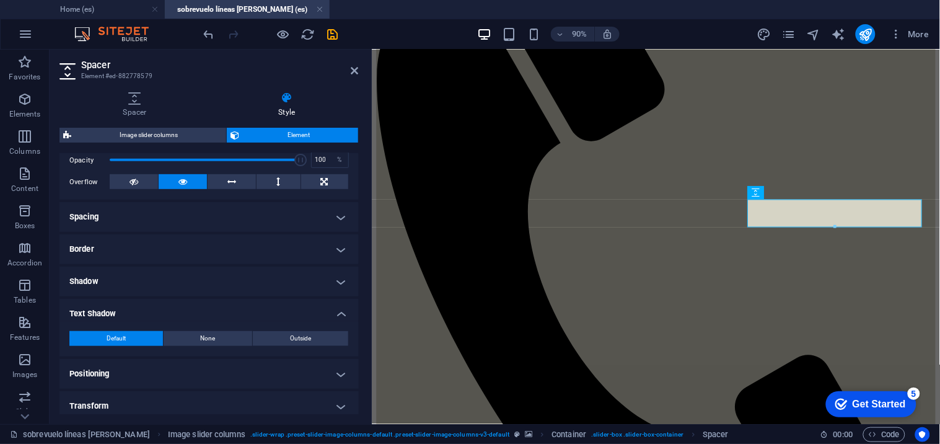
scroll to position [289, 0]
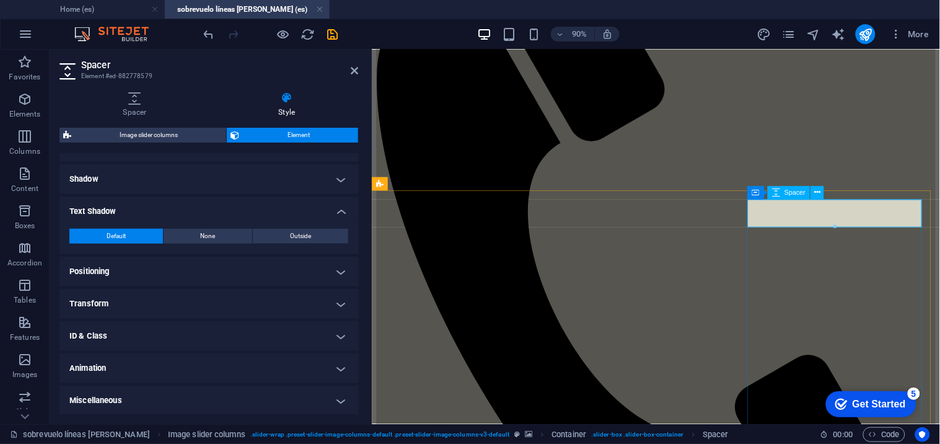
click at [819, 190] on icon at bounding box center [817, 193] width 6 height 12
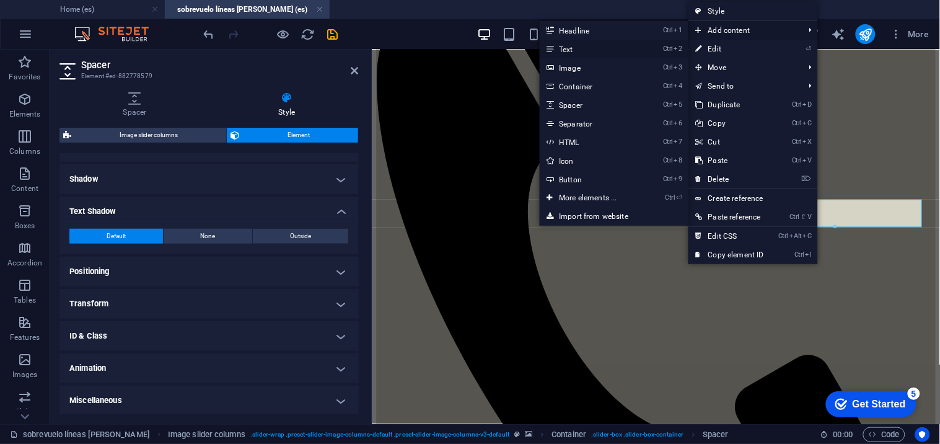
click at [612, 48] on link "Ctrl 2 Text" at bounding box center [591, 49] width 102 height 19
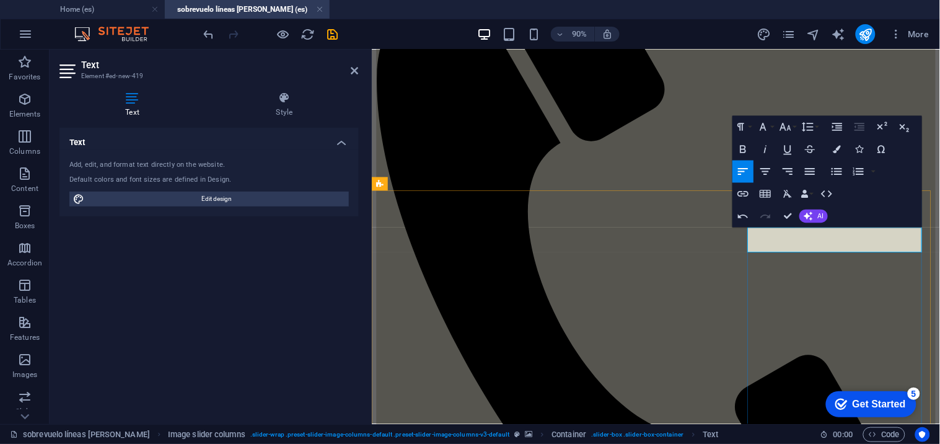
scroll to position [559, 1]
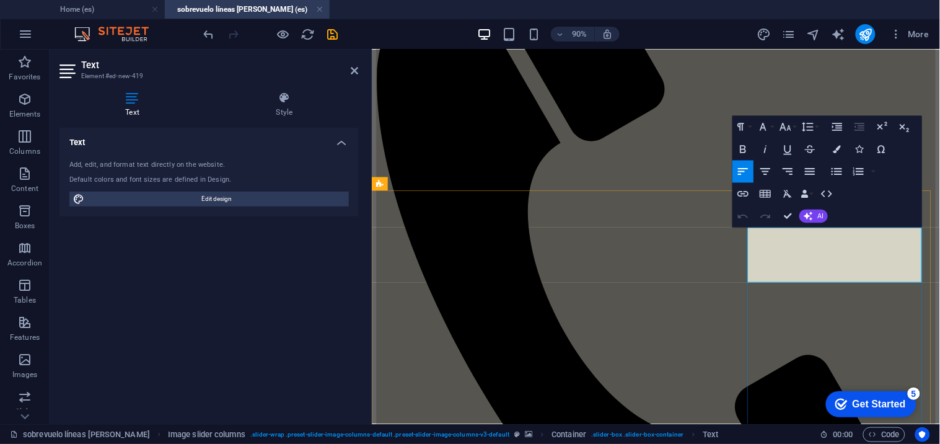
drag, startPoint x: 912, startPoint y: 296, endPoint x: 850, endPoint y: 276, distance: 65.1
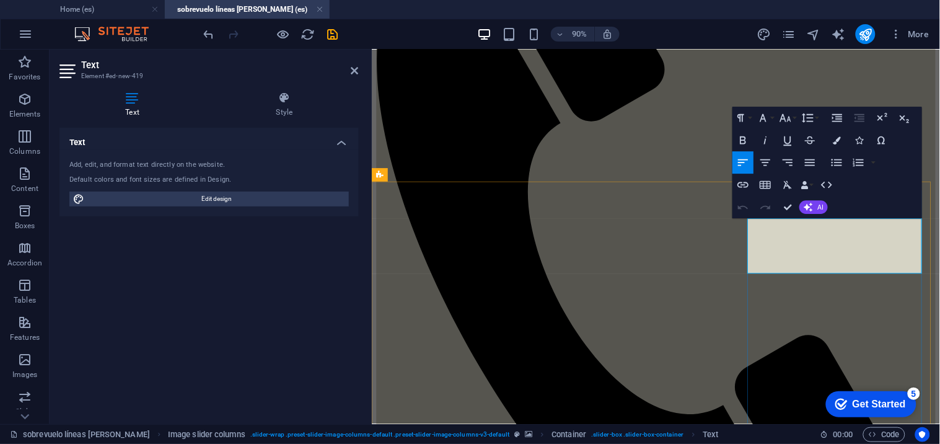
scroll to position [296, 0]
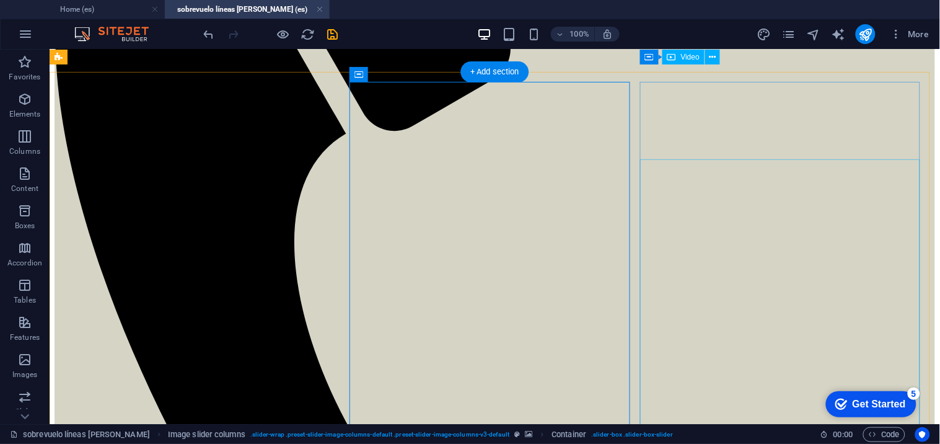
scroll to position [407, 0]
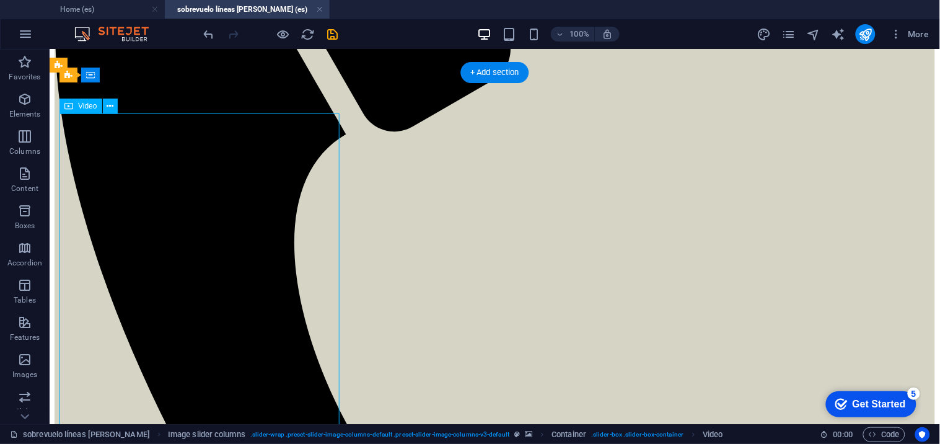
select select "%"
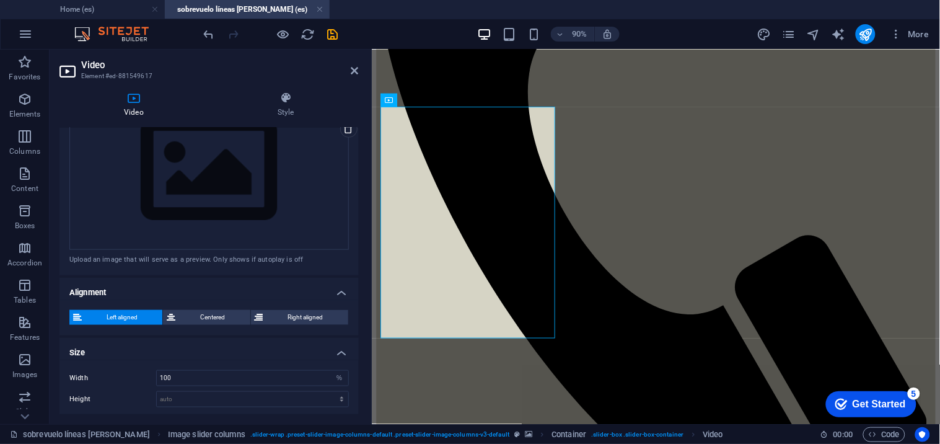
scroll to position [425, 0]
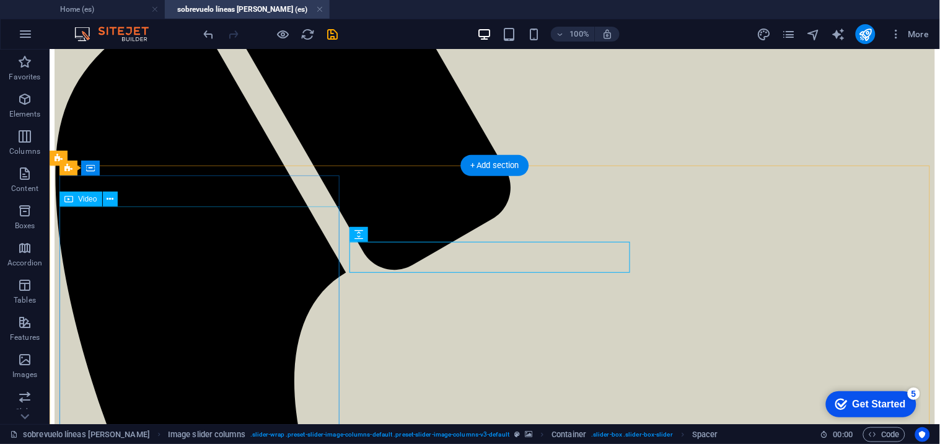
scroll to position [267, 0]
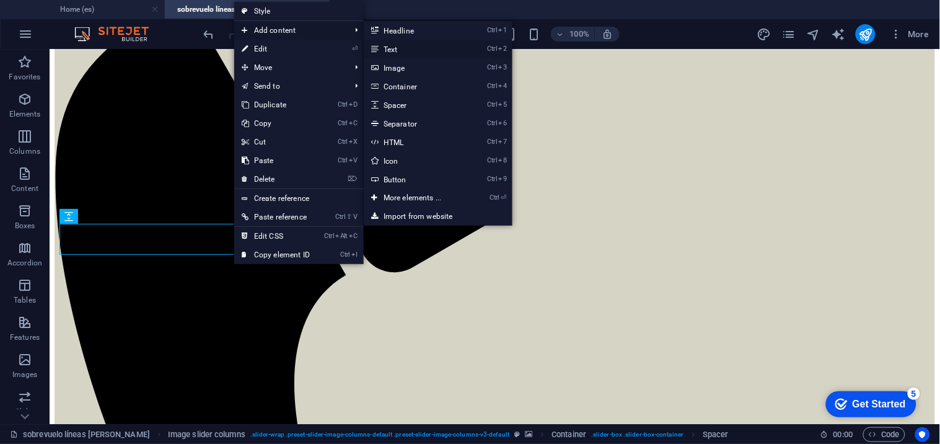
click at [410, 45] on link "Ctrl 2 Text" at bounding box center [415, 49] width 102 height 19
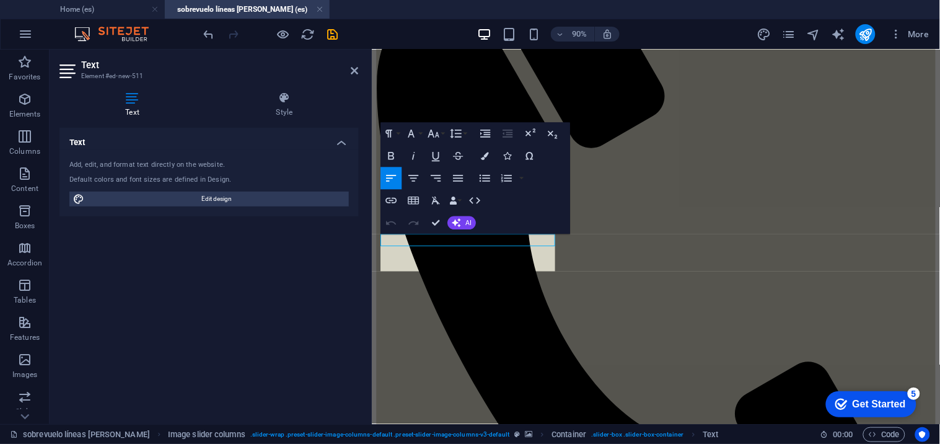
scroll to position [819, 1]
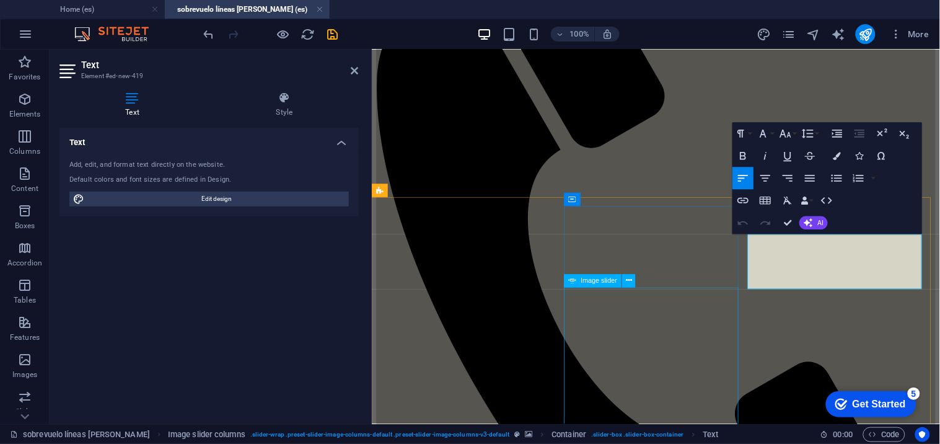
drag, startPoint x: 1036, startPoint y: 289, endPoint x: 753, endPoint y: 317, distance: 285.2
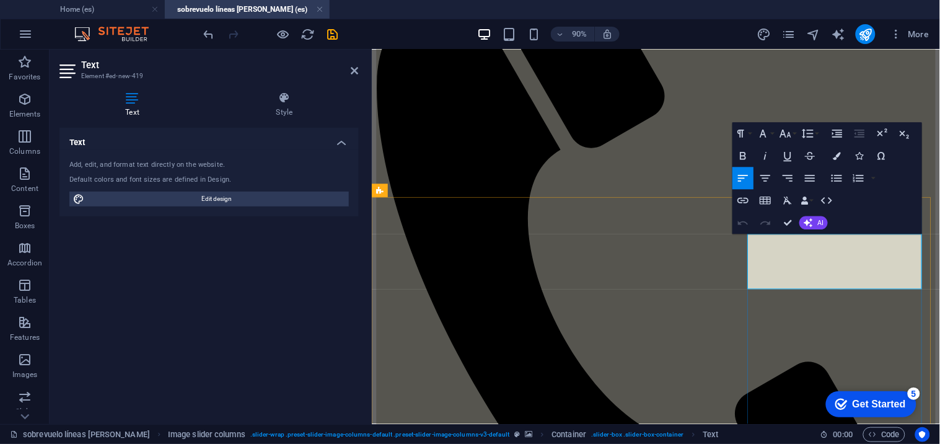
drag, startPoint x: 875, startPoint y: 299, endPoint x: 776, endPoint y: 254, distance: 109.0
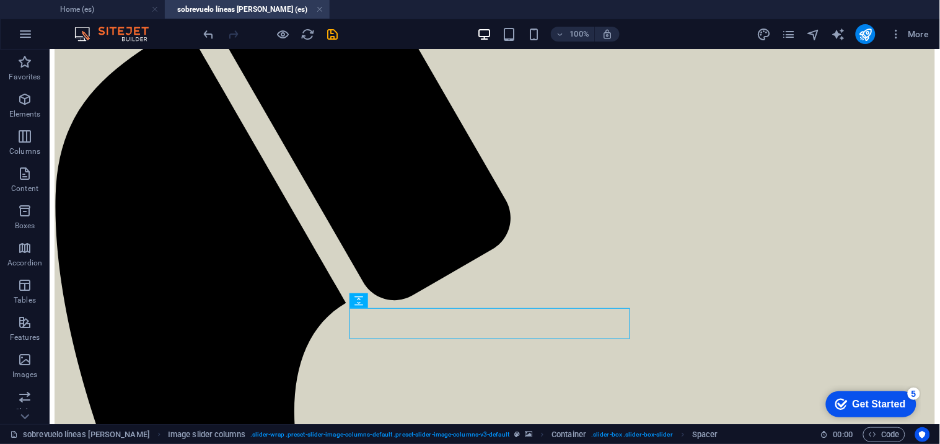
scroll to position [242, 0]
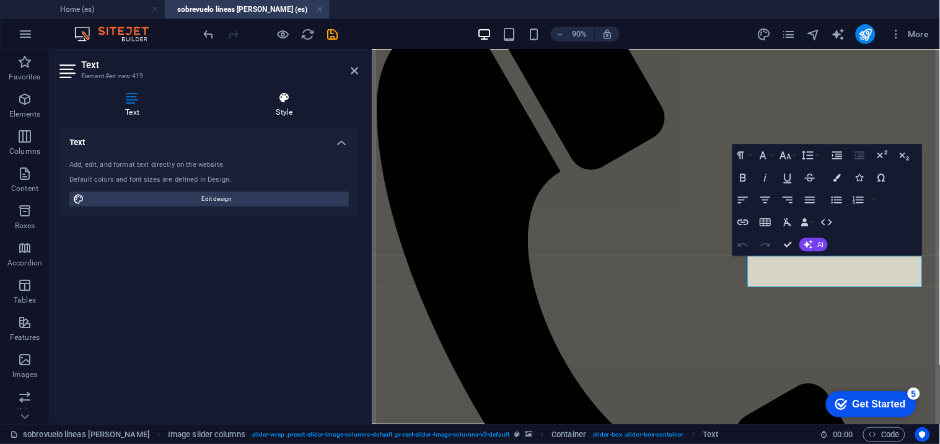
click at [286, 100] on icon at bounding box center [284, 98] width 148 height 12
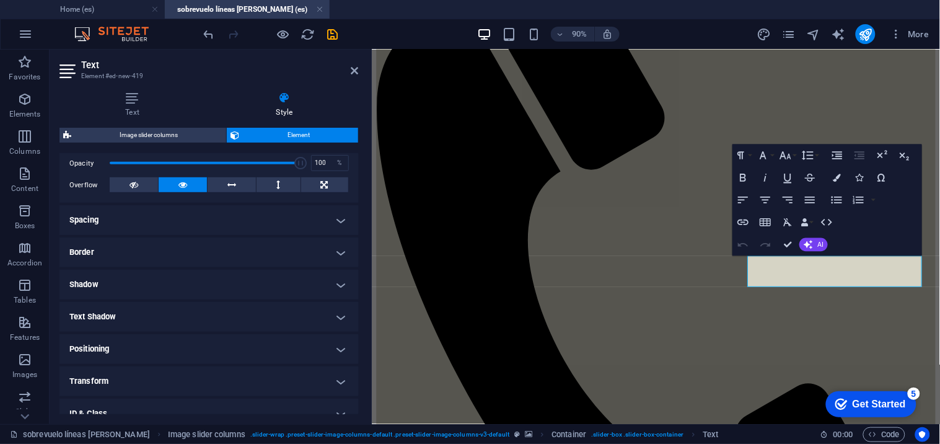
scroll to position [187, 0]
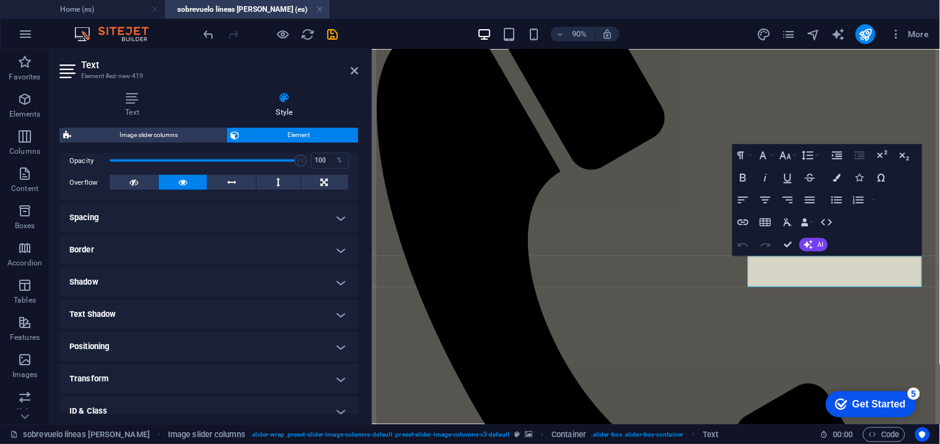
click at [182, 307] on h4 "Text Shadow" at bounding box center [209, 314] width 299 height 30
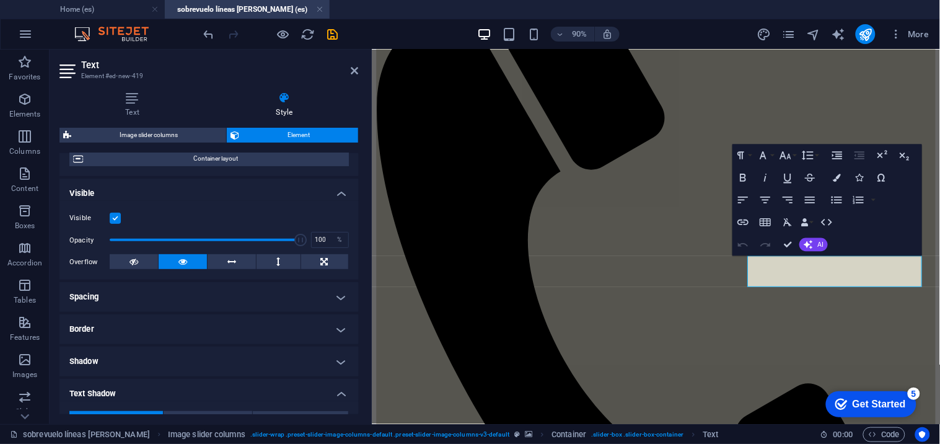
scroll to position [107, 0]
click at [172, 349] on h4 "Shadow" at bounding box center [209, 362] width 299 height 30
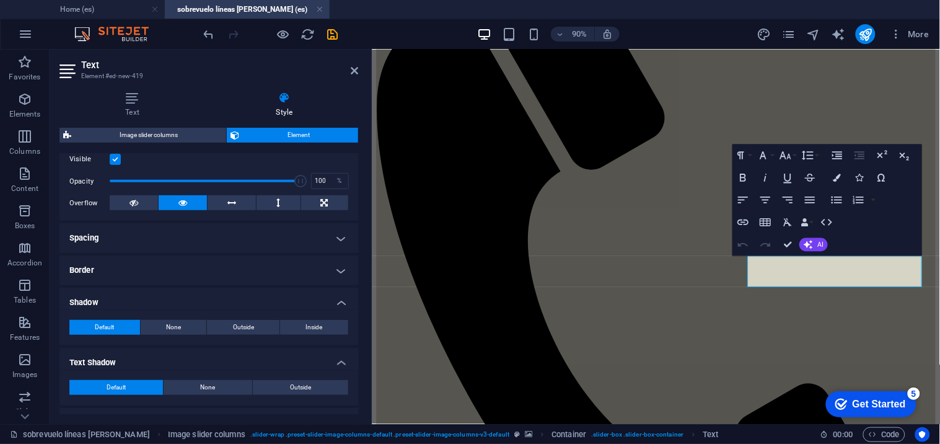
scroll to position [172, 0]
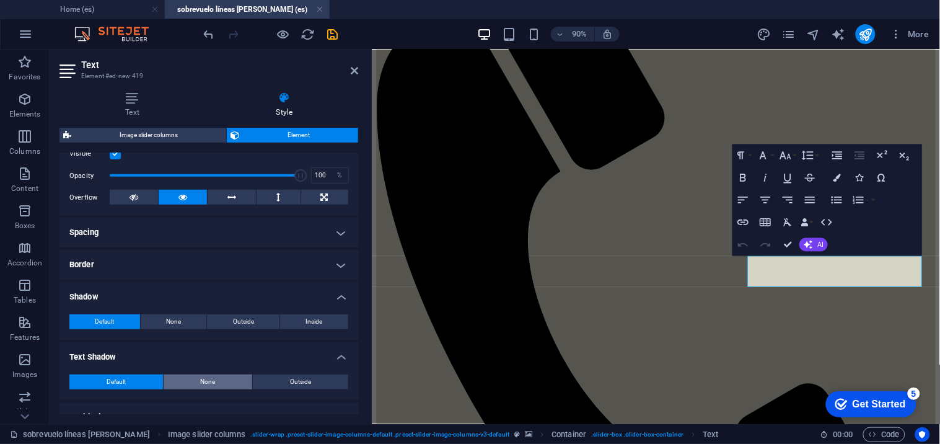
click at [183, 387] on button "None" at bounding box center [208, 381] width 89 height 15
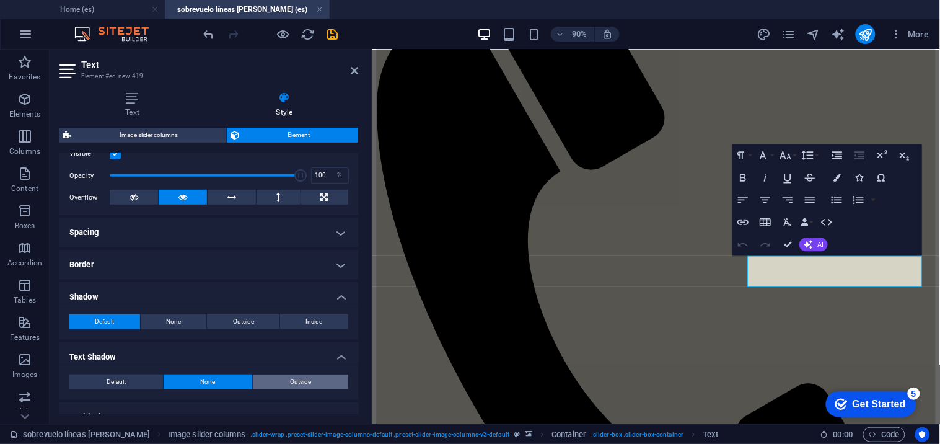
click at [323, 387] on button "Outside" at bounding box center [300, 381] width 95 height 15
type input "2"
type input "4"
click at [175, 381] on button "None" at bounding box center [208, 381] width 89 height 15
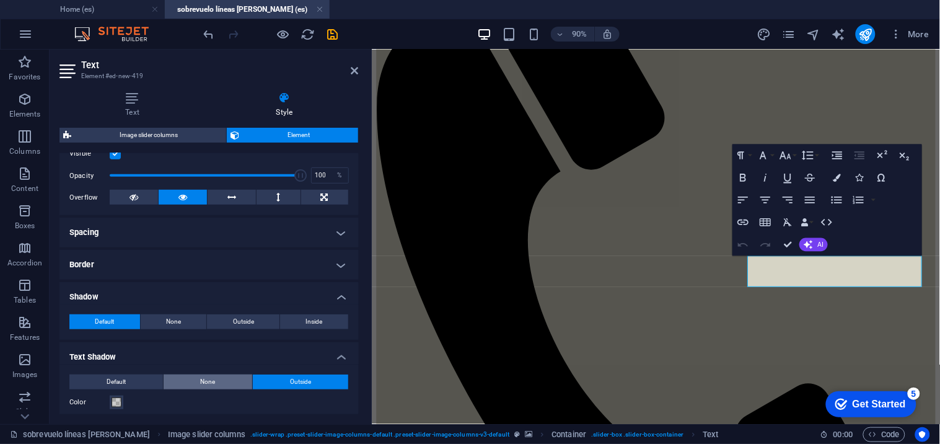
type input "0"
click at [260, 384] on button "Outside" at bounding box center [300, 381] width 95 height 15
type input "2"
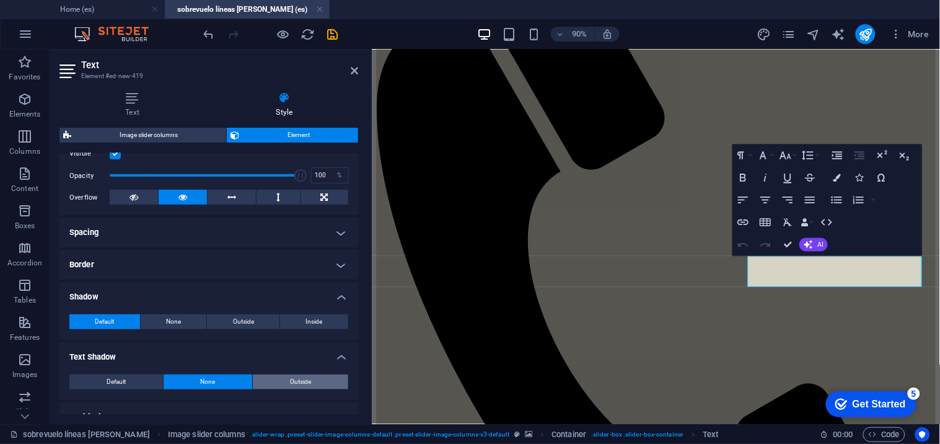
type input "2"
type input "4"
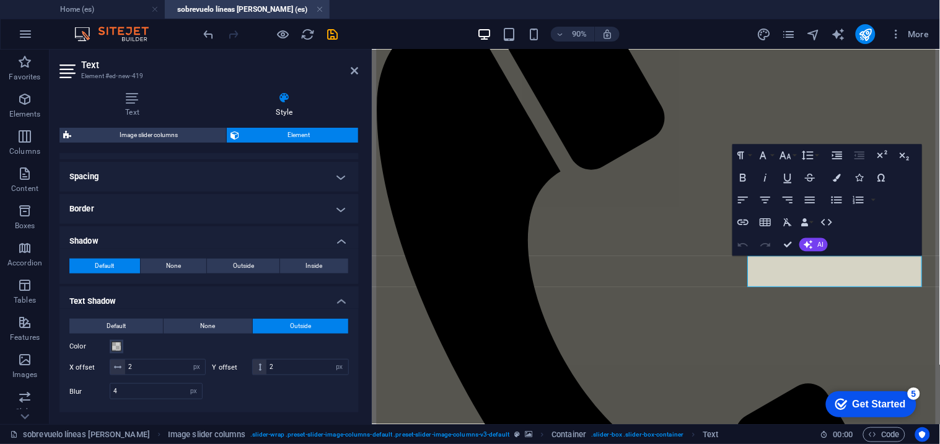
scroll to position [230, 0]
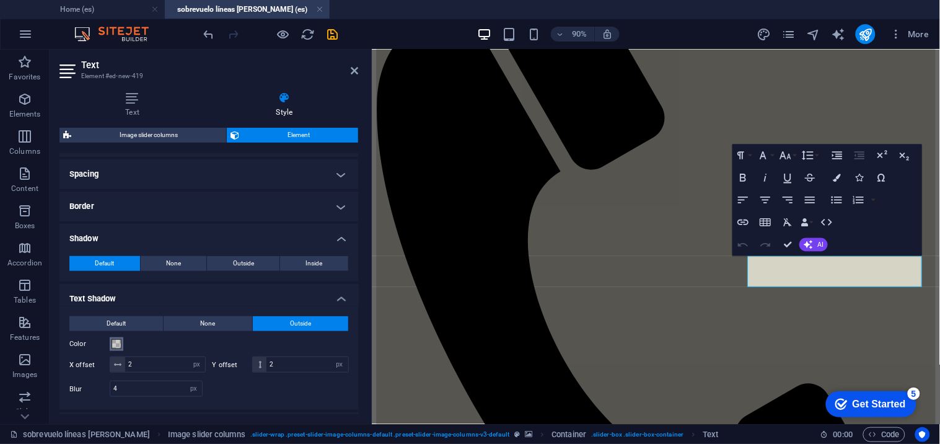
click at [118, 344] on span at bounding box center [117, 344] width 10 height 10
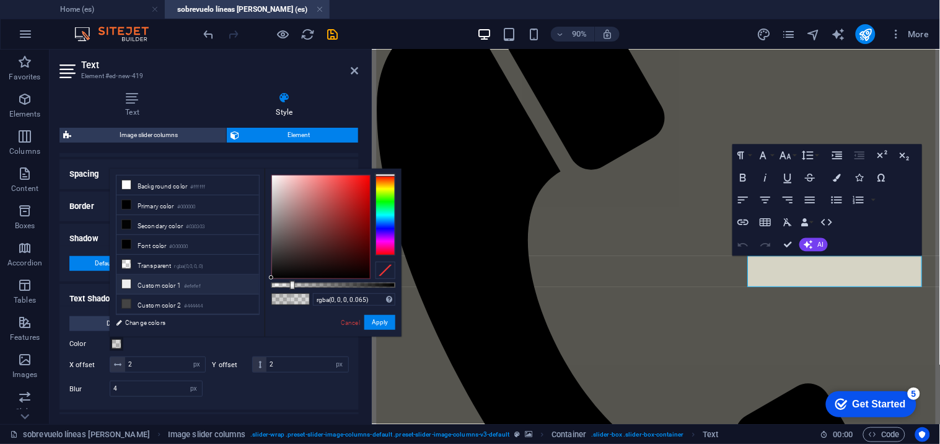
type input "rgba(0, 0, 0, 0)"
drag, startPoint x: 296, startPoint y: 282, endPoint x: 241, endPoint y: 288, distance: 55.5
click at [241, 288] on div "less Background color #ffffff Primary color #000000 Secondary color #030303 Fon…" at bounding box center [256, 253] width 292 height 168
click at [382, 319] on button "Apply" at bounding box center [379, 322] width 31 height 15
type input "2"
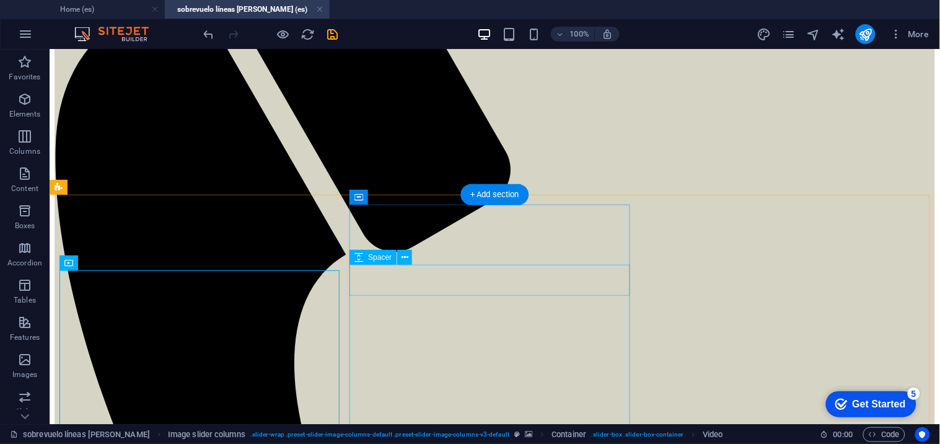
scroll to position [288, 0]
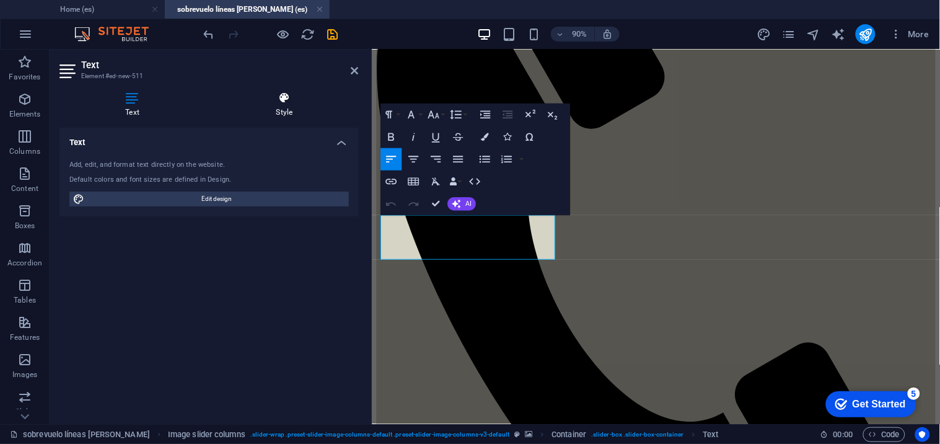
click at [268, 97] on icon at bounding box center [284, 98] width 148 height 12
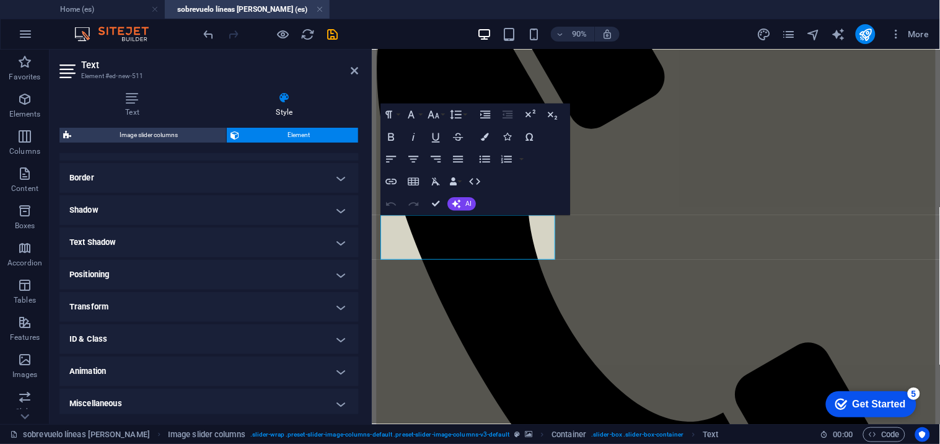
scroll to position [262, 0]
click at [351, 68] on icon at bounding box center [354, 71] width 7 height 10
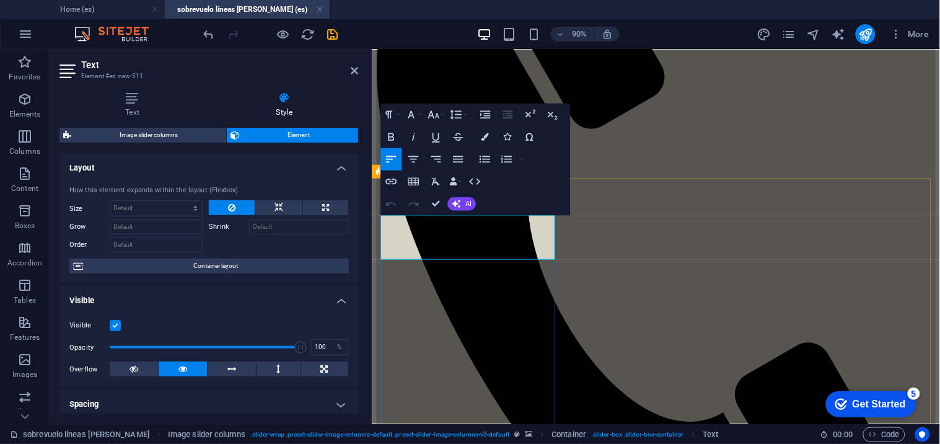
drag, startPoint x: 447, startPoint y: 268, endPoint x: 353, endPoint y: 211, distance: 109.6
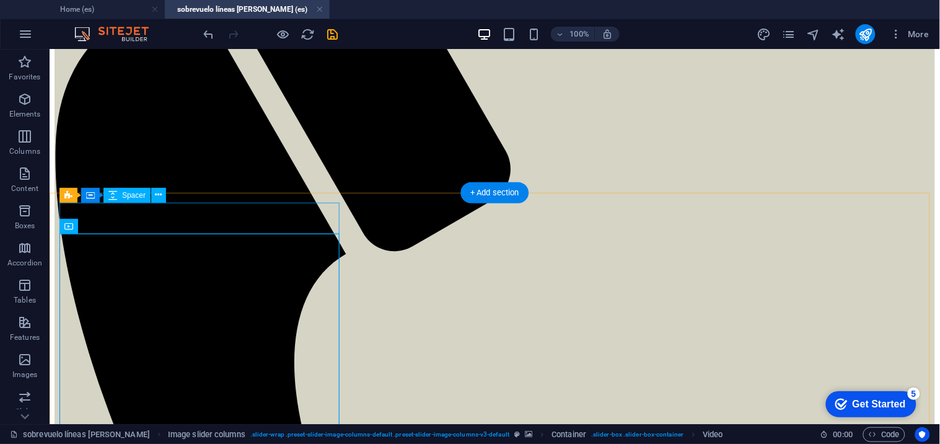
click at [162, 200] on icon at bounding box center [159, 194] width 7 height 13
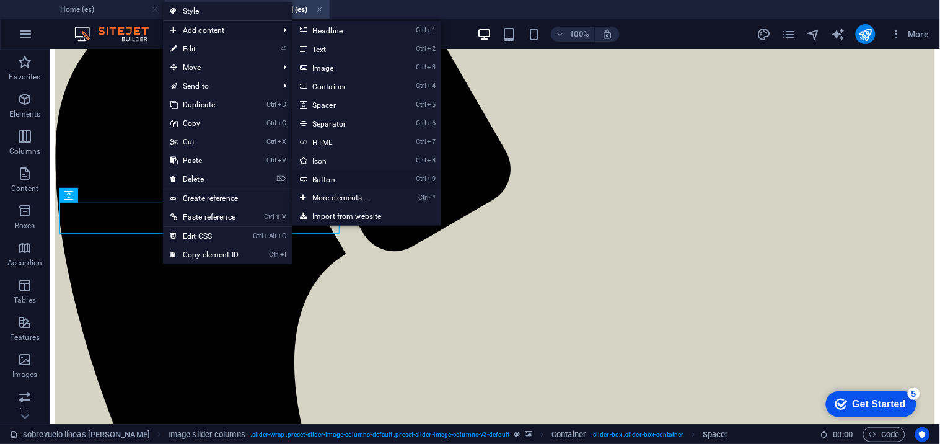
click at [329, 172] on link "Ctrl 9 Button" at bounding box center [344, 179] width 102 height 19
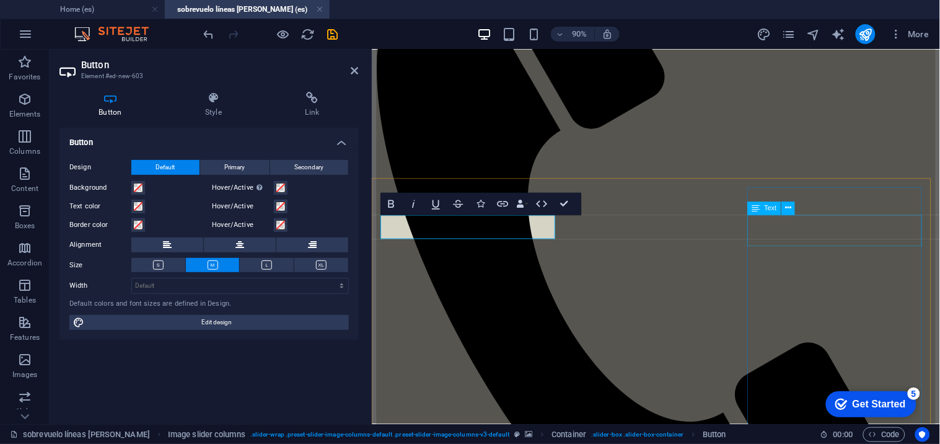
select select "px"
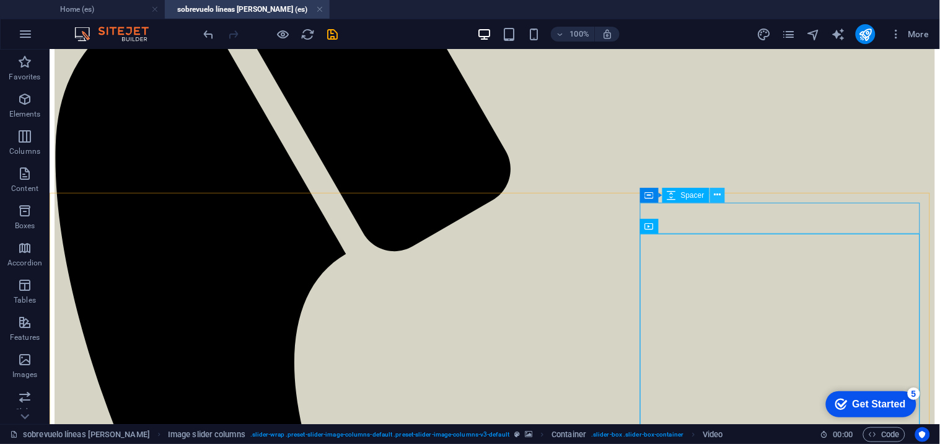
click at [719, 190] on icon at bounding box center [717, 194] width 7 height 13
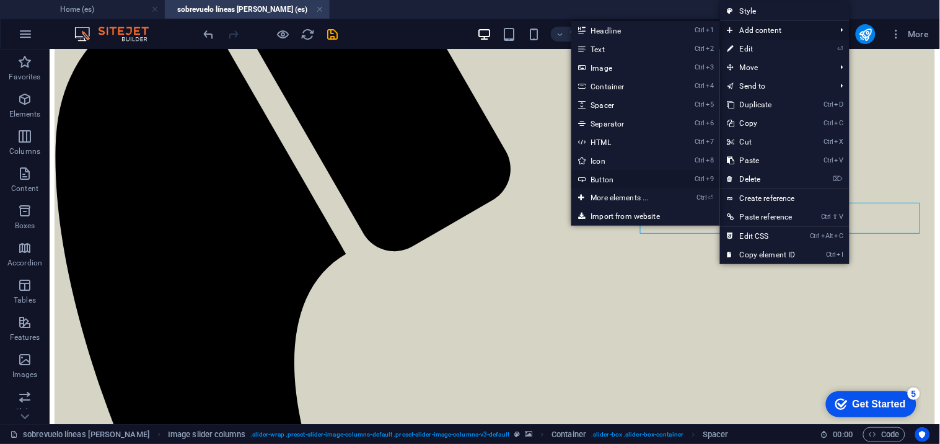
click at [611, 172] on link "Ctrl 9 Button" at bounding box center [623, 179] width 102 height 19
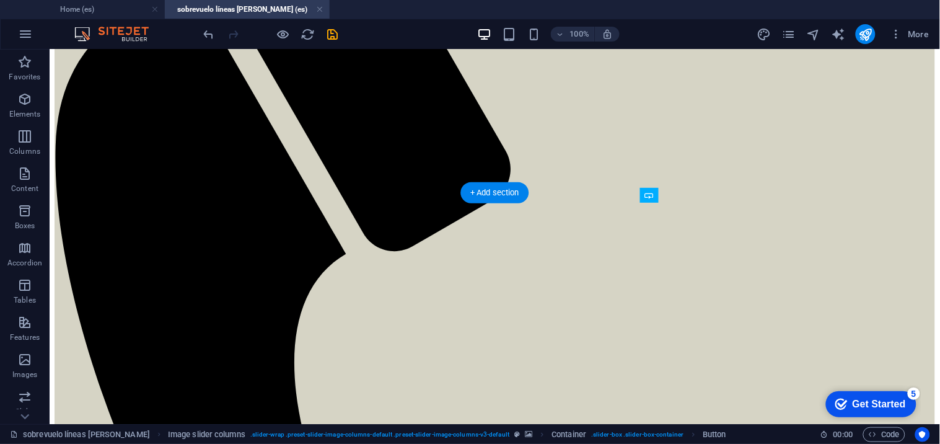
drag, startPoint x: 500, startPoint y: 241, endPoint x: 796, endPoint y: 230, distance: 295.9
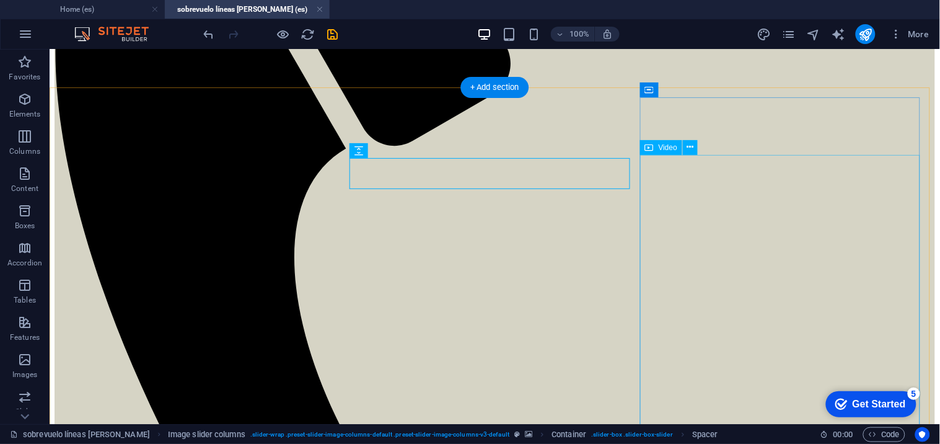
scroll to position [330, 0]
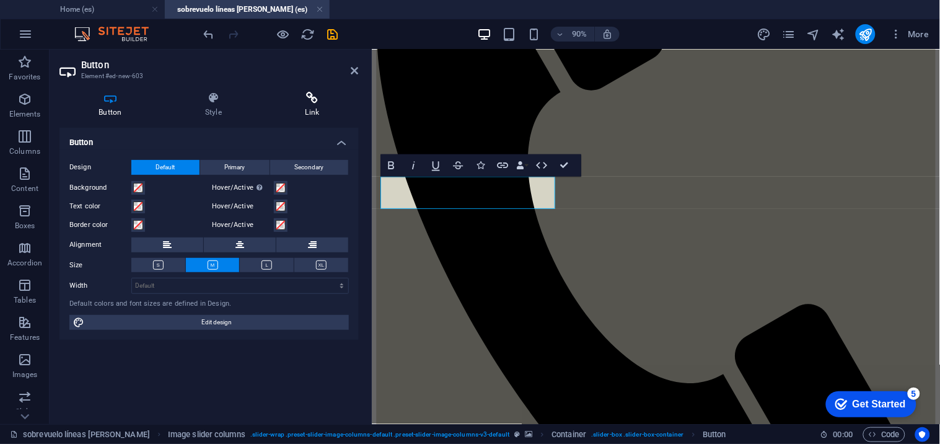
click at [307, 97] on icon at bounding box center [312, 98] width 92 height 12
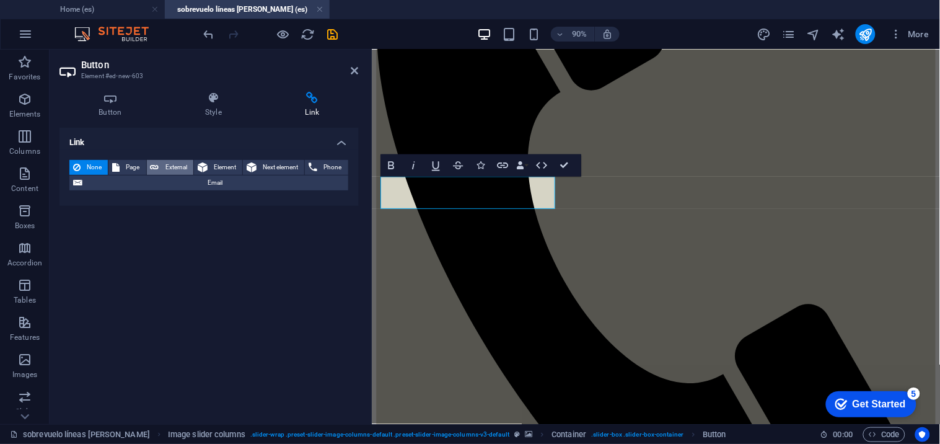
click at [169, 160] on span "External" at bounding box center [176, 167] width 27 height 15
select select "blank"
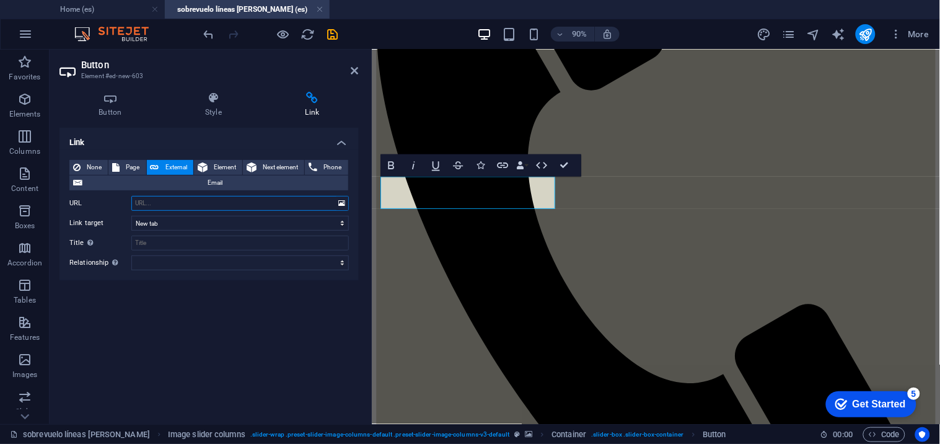
paste input "[URL][DOMAIN_NAME]"
type input "[URL][DOMAIN_NAME]"
click at [270, 339] on div "Link None Page External Element Next element Phone Email Page Home Nosotros -- …" at bounding box center [209, 271] width 299 height 286
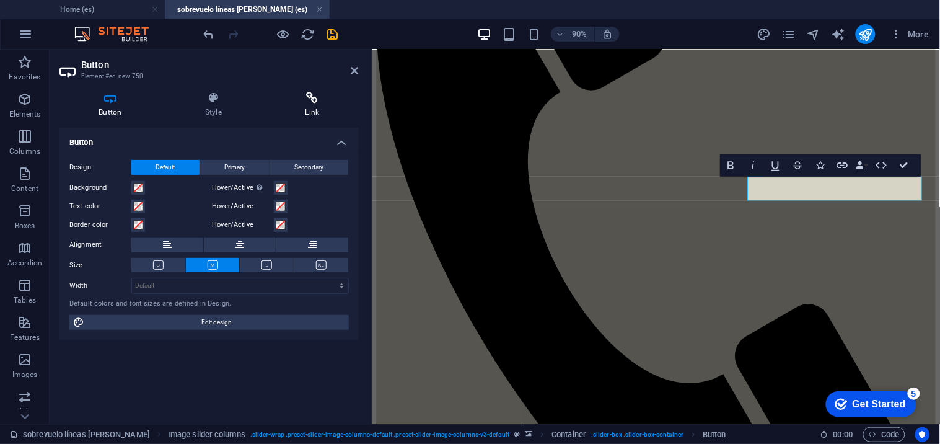
click at [314, 97] on icon at bounding box center [312, 98] width 92 height 12
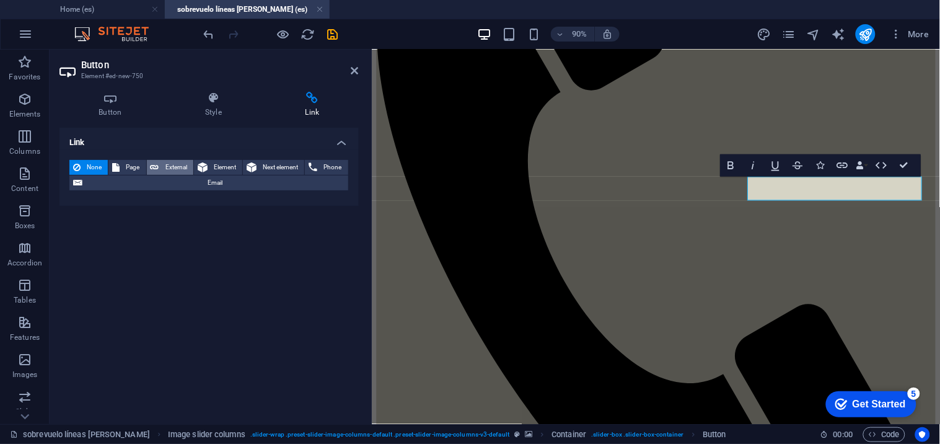
click at [169, 160] on span "External" at bounding box center [176, 167] width 27 height 15
select select "blank"
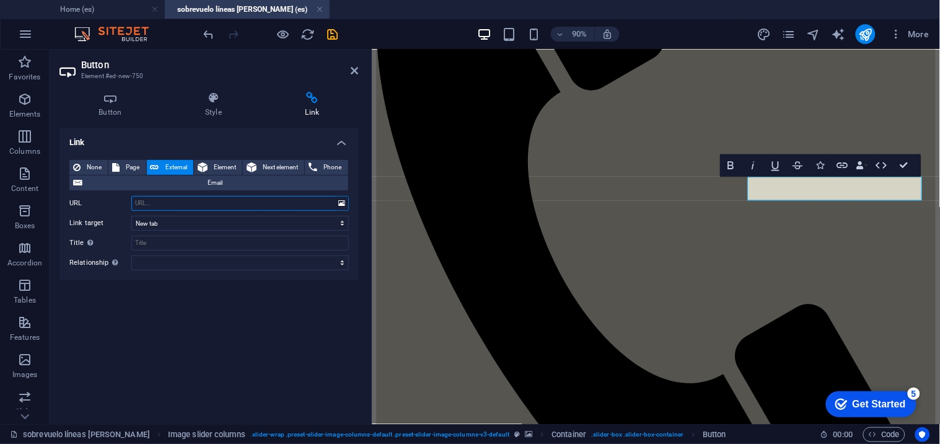
paste input "[URL][DOMAIN_NAME]"
type input "[URL][DOMAIN_NAME]"
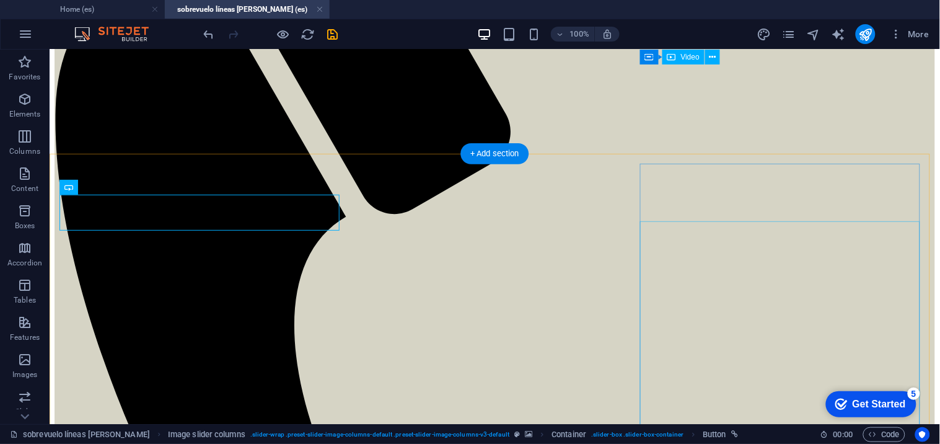
scroll to position [324, 0]
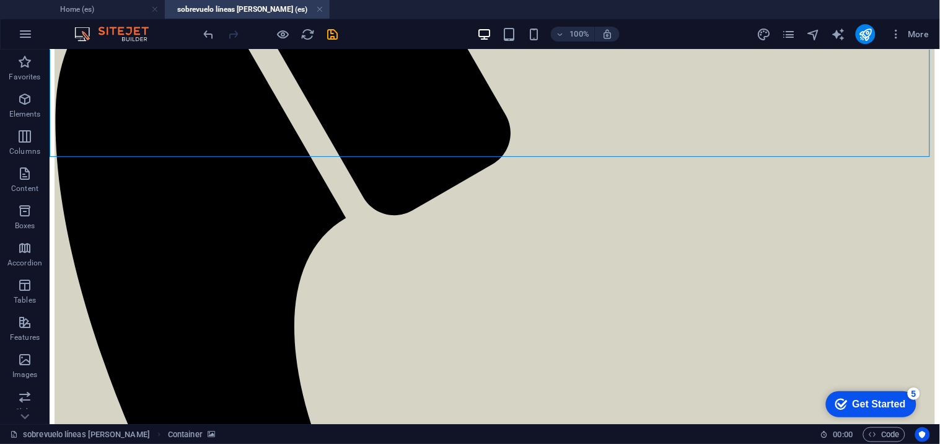
drag, startPoint x: 339, startPoint y: 32, endPoint x: 273, endPoint y: 32, distance: 66.3
click at [273, 32] on div at bounding box center [270, 34] width 139 height 20
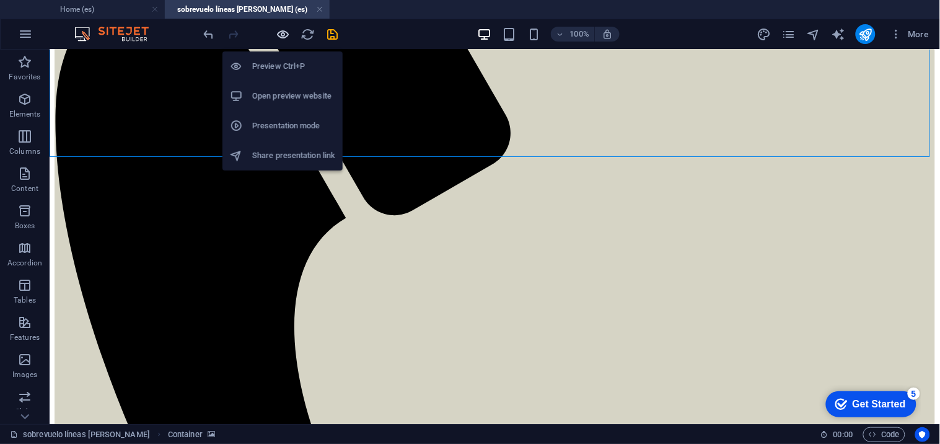
click at [284, 39] on icon "button" at bounding box center [283, 34] width 14 height 14
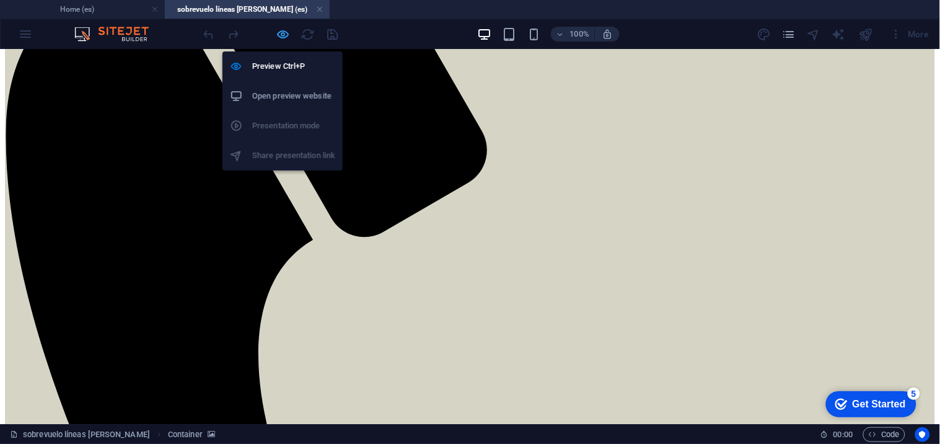
click at [283, 40] on icon "button" at bounding box center [283, 34] width 14 height 14
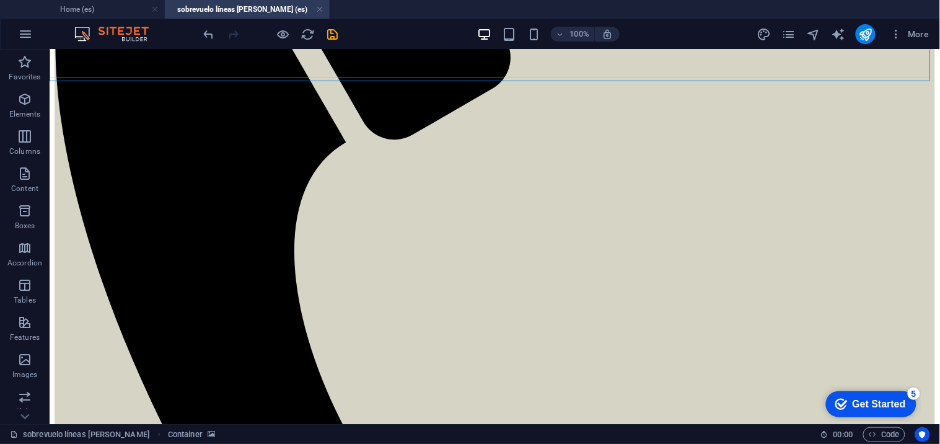
scroll to position [400, 0]
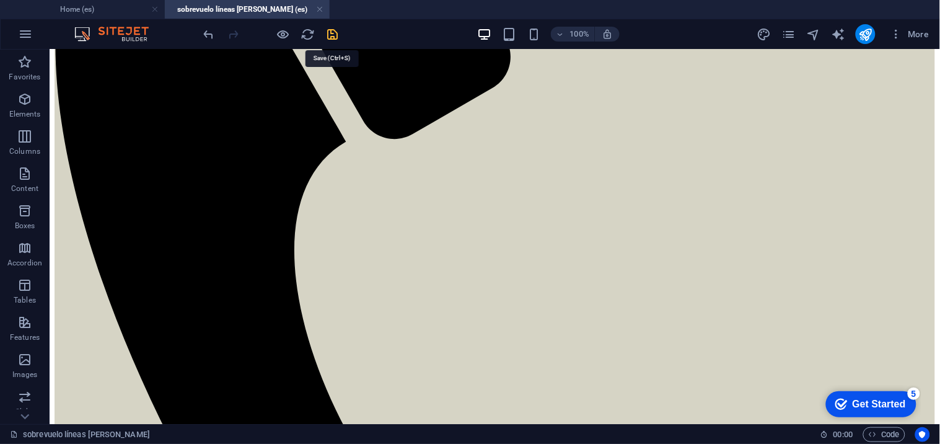
click at [336, 39] on icon "save" at bounding box center [333, 34] width 14 height 14
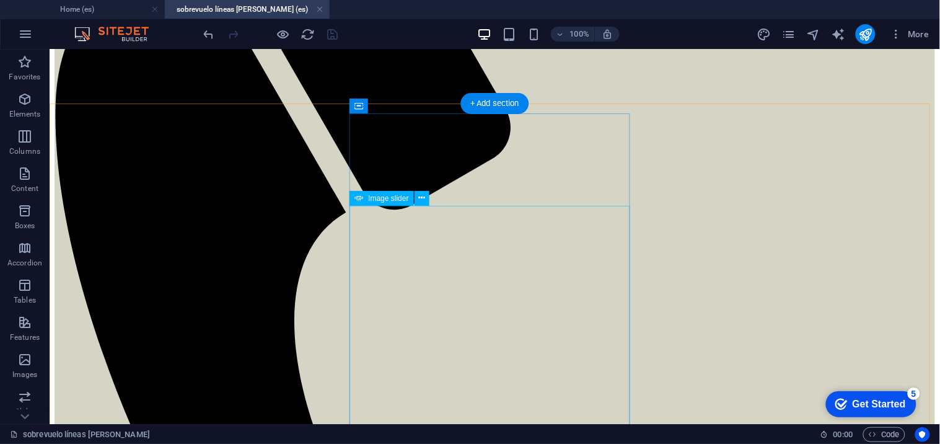
scroll to position [326, 0]
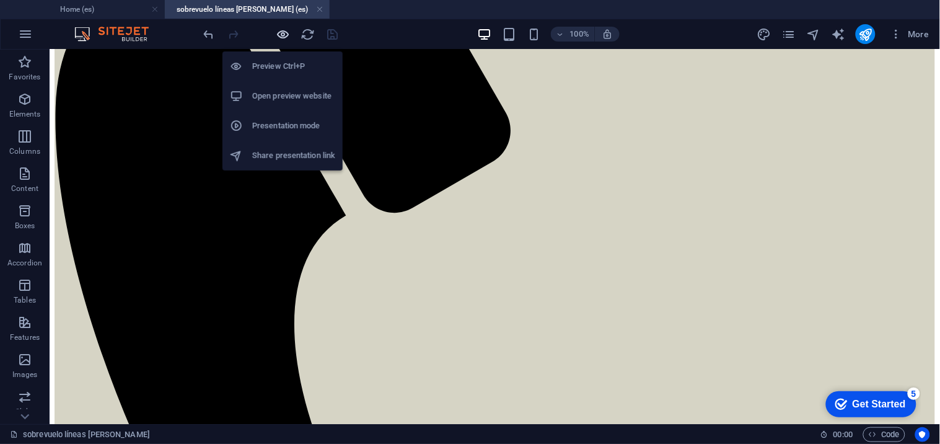
click at [282, 32] on icon "button" at bounding box center [283, 34] width 14 height 14
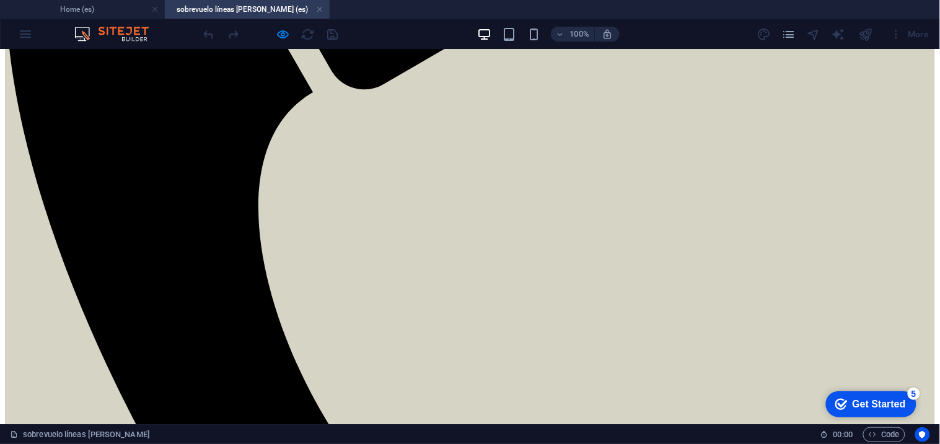
scroll to position [473, 0]
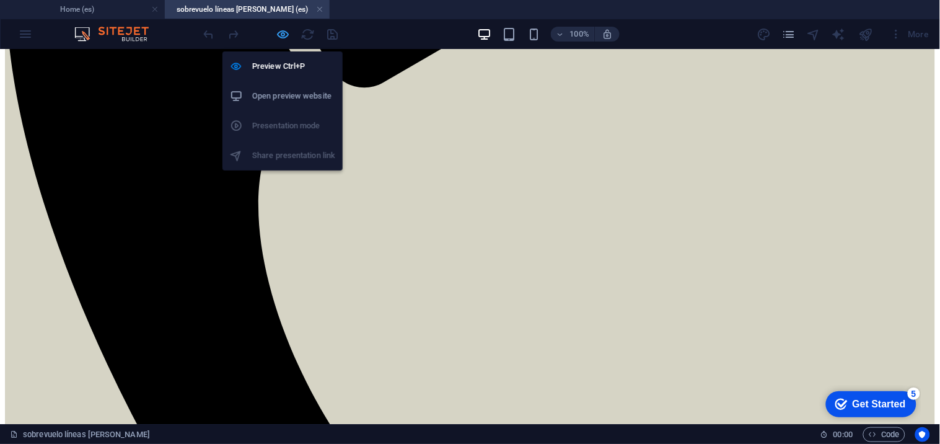
click at [285, 32] on icon "button" at bounding box center [283, 34] width 14 height 14
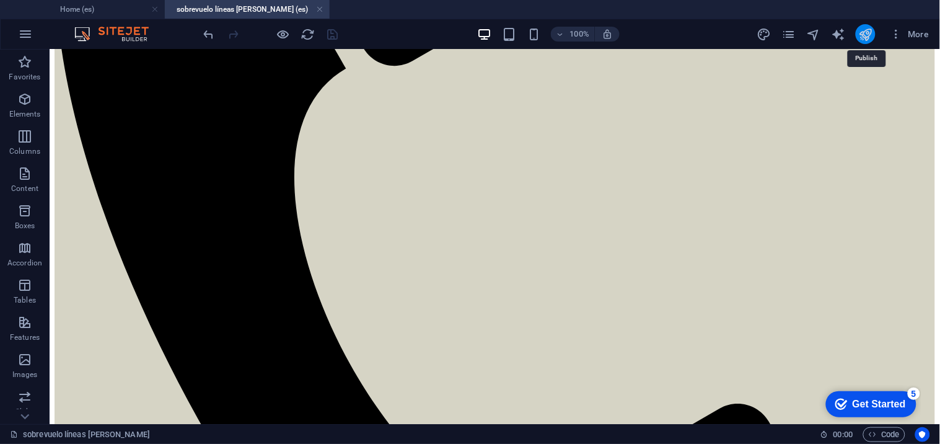
click at [866, 31] on icon "publish" at bounding box center [865, 34] width 14 height 14
